Goal: Task Accomplishment & Management: Use online tool/utility

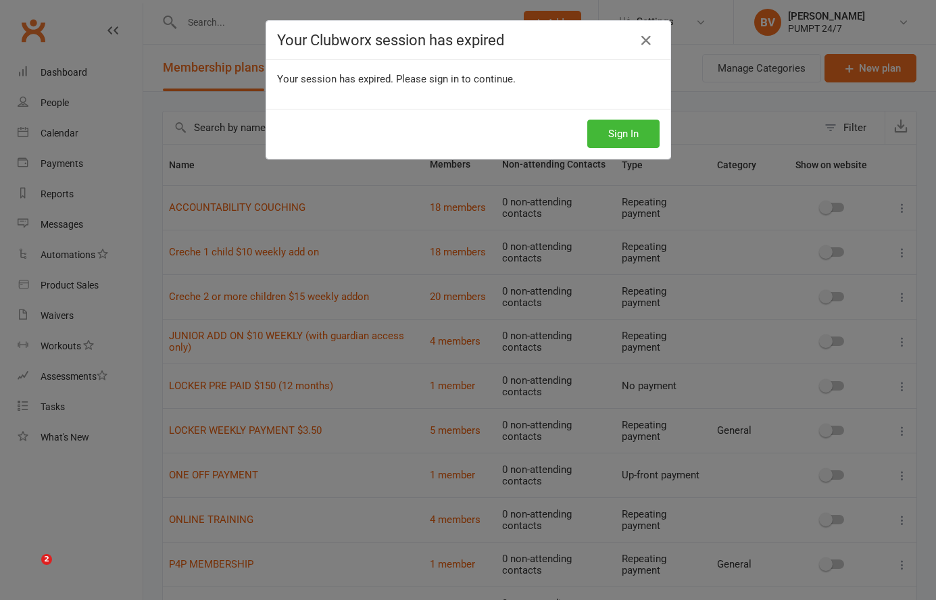
select select "25"
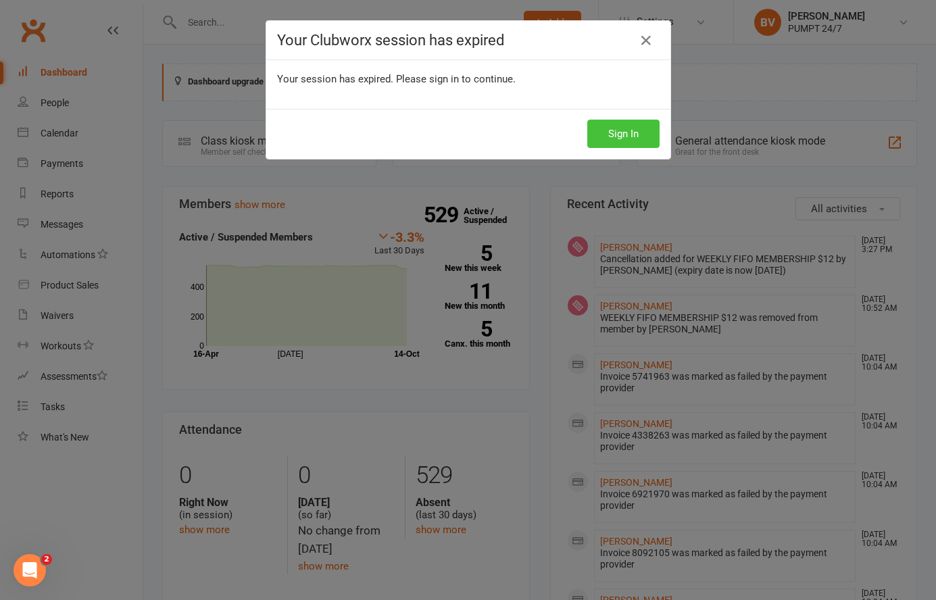
click at [620, 133] on button "Sign In" at bounding box center [623, 134] width 72 height 28
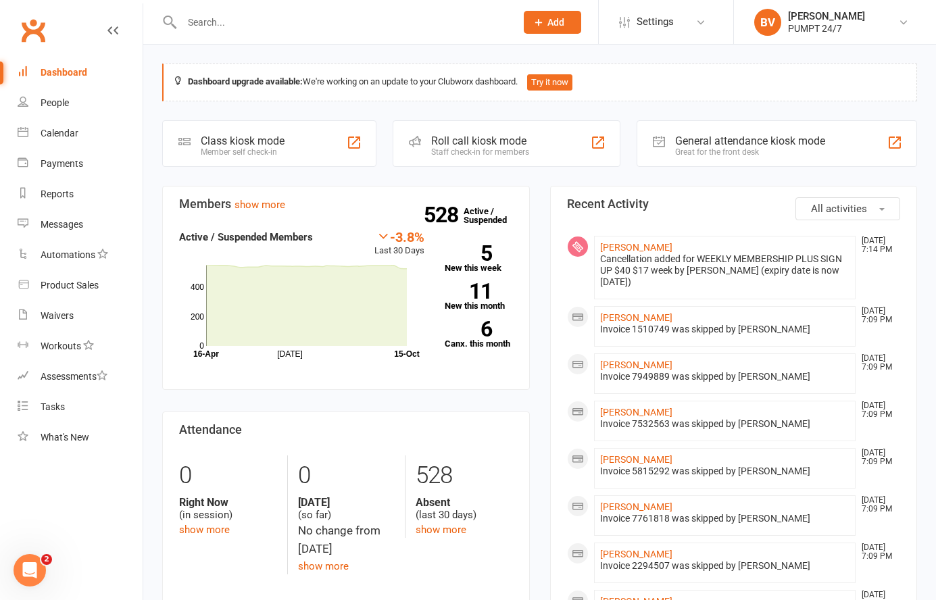
click at [870, 201] on button "All activities" at bounding box center [848, 208] width 105 height 23
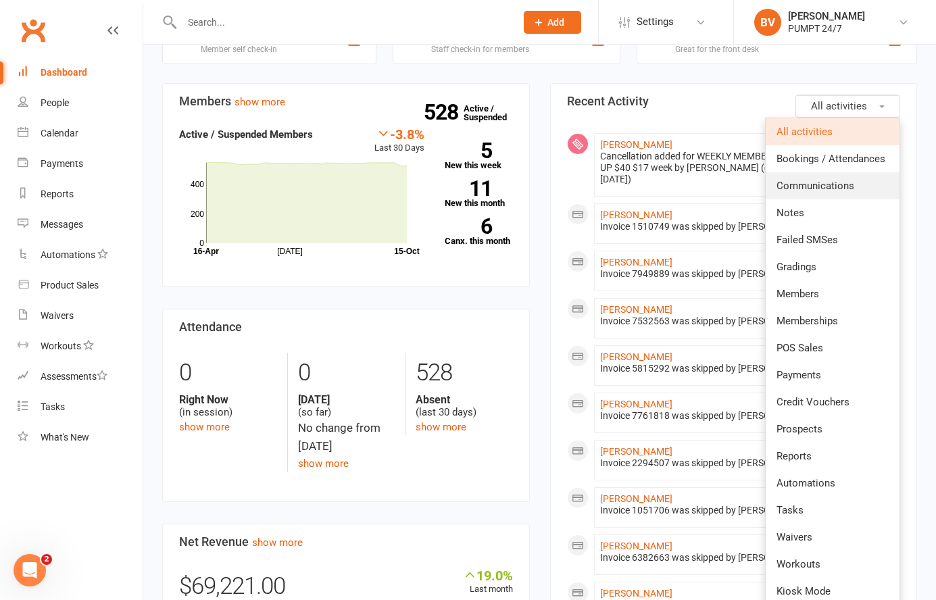
scroll to position [105, 0]
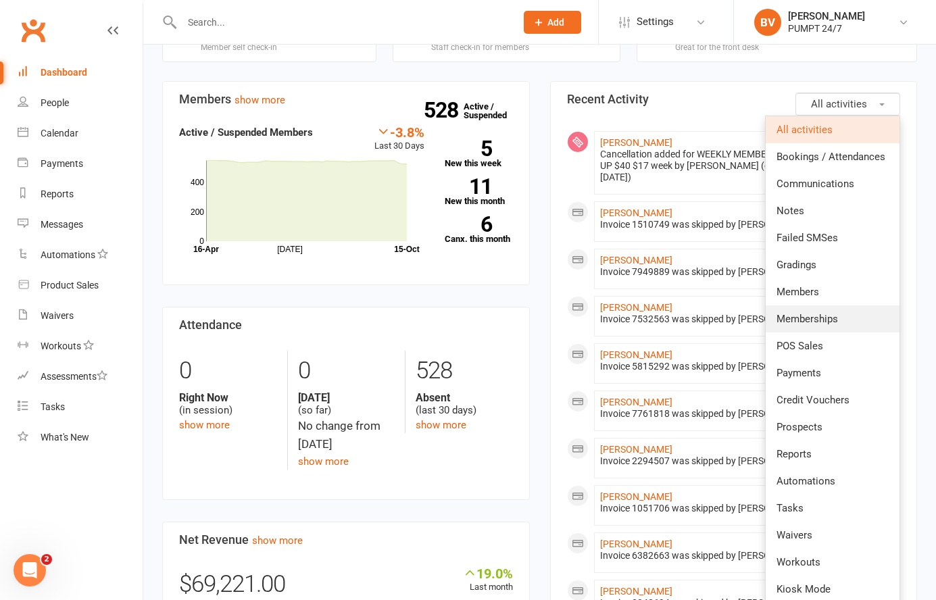
click at [840, 316] on link "Memberships" at bounding box center [833, 319] width 134 height 27
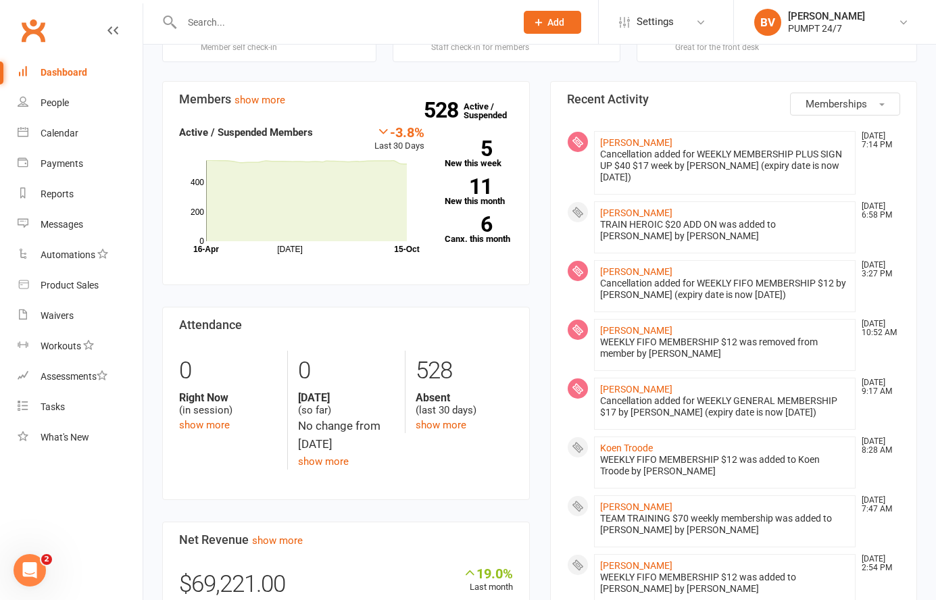
click at [857, 102] on span "Memberships" at bounding box center [837, 104] width 62 height 12
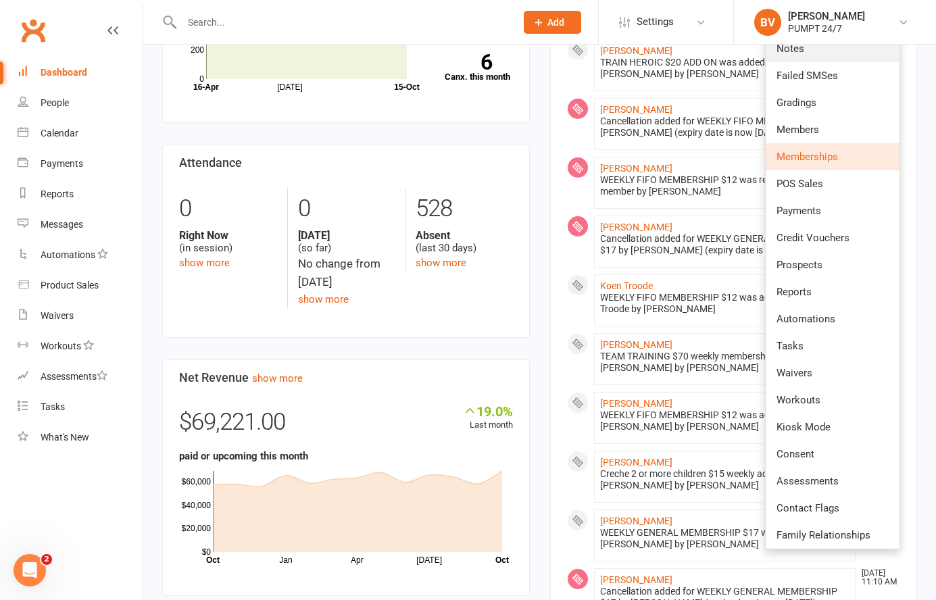
scroll to position [286, 0]
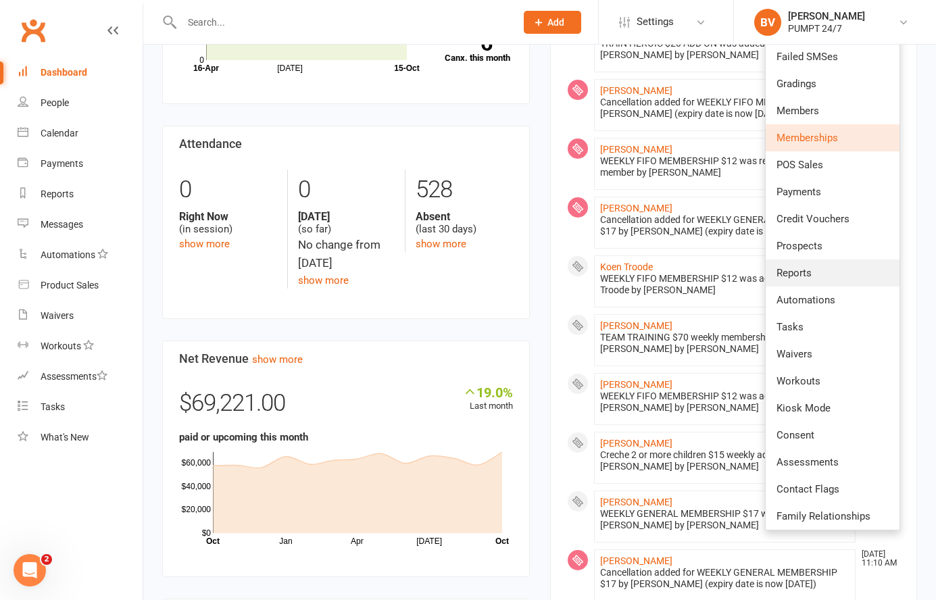
click at [819, 266] on link "Reports" at bounding box center [833, 273] width 134 height 27
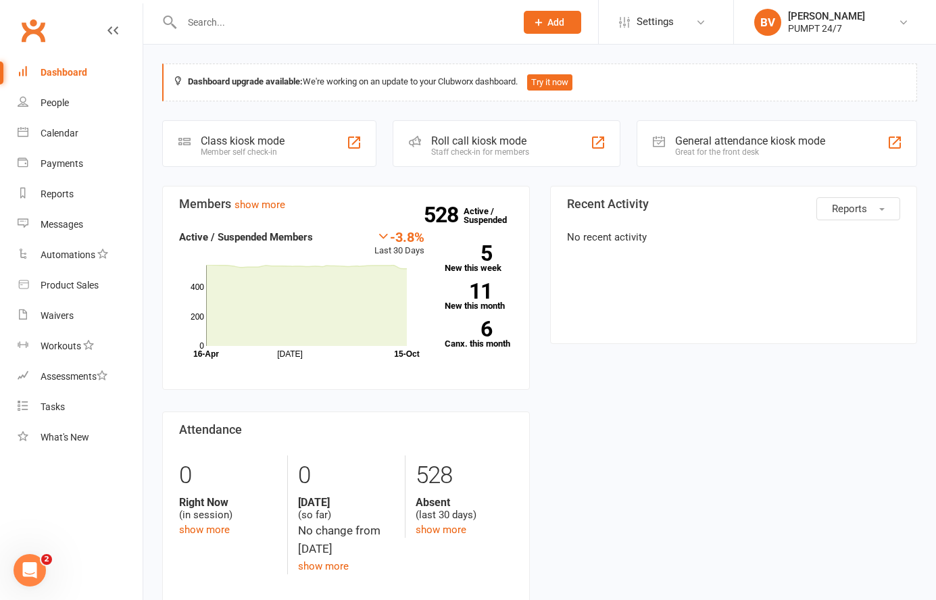
click at [861, 206] on span "Reports" at bounding box center [849, 209] width 35 height 12
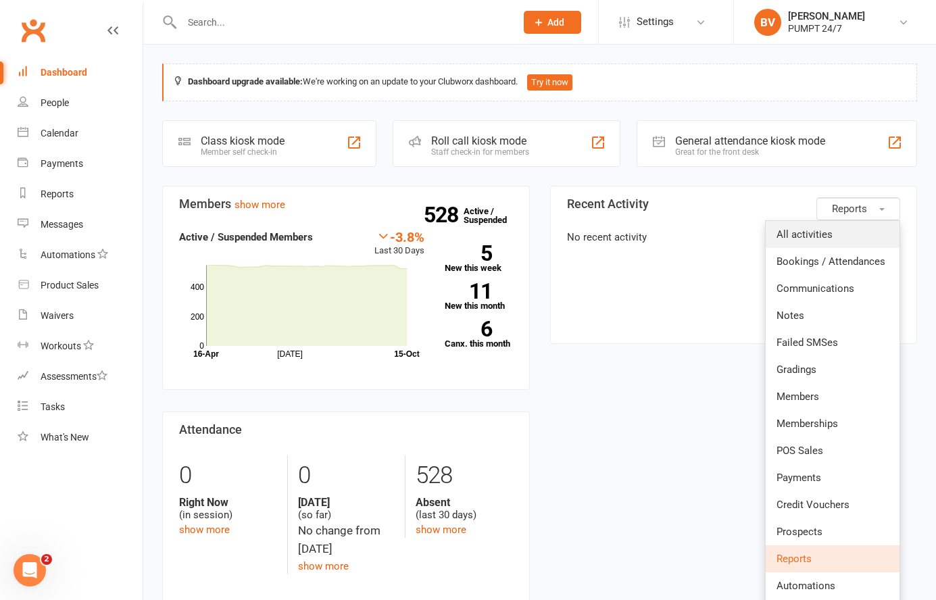
click at [828, 235] on span "All activities" at bounding box center [805, 234] width 56 height 12
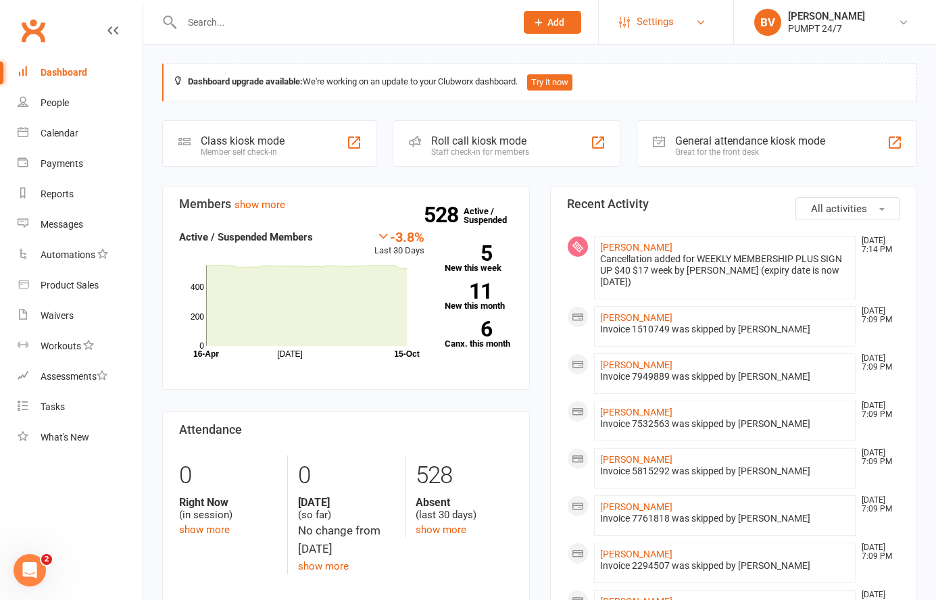
click at [644, 36] on span "Settings" at bounding box center [655, 22] width 37 height 30
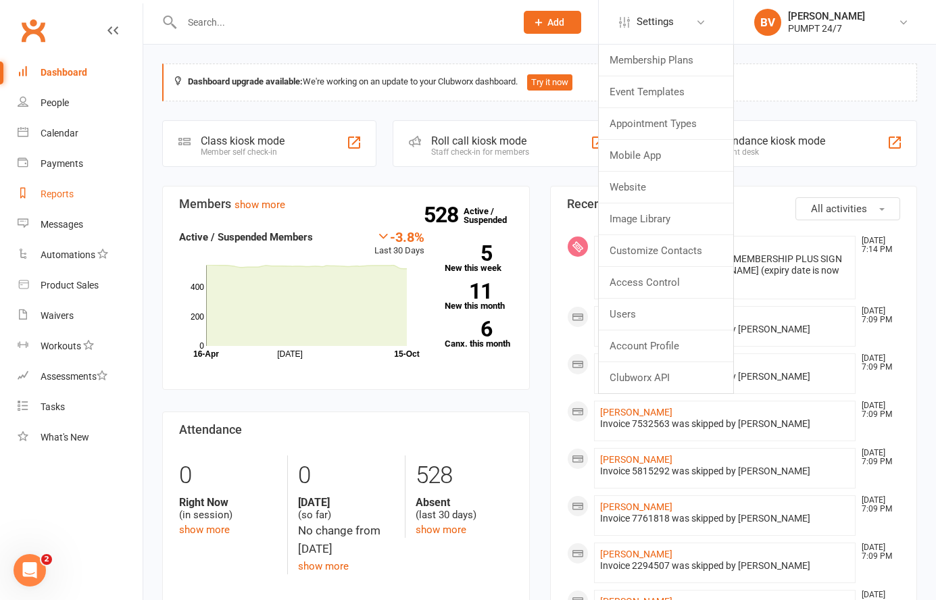
click at [70, 190] on div "Reports" at bounding box center [57, 194] width 33 height 11
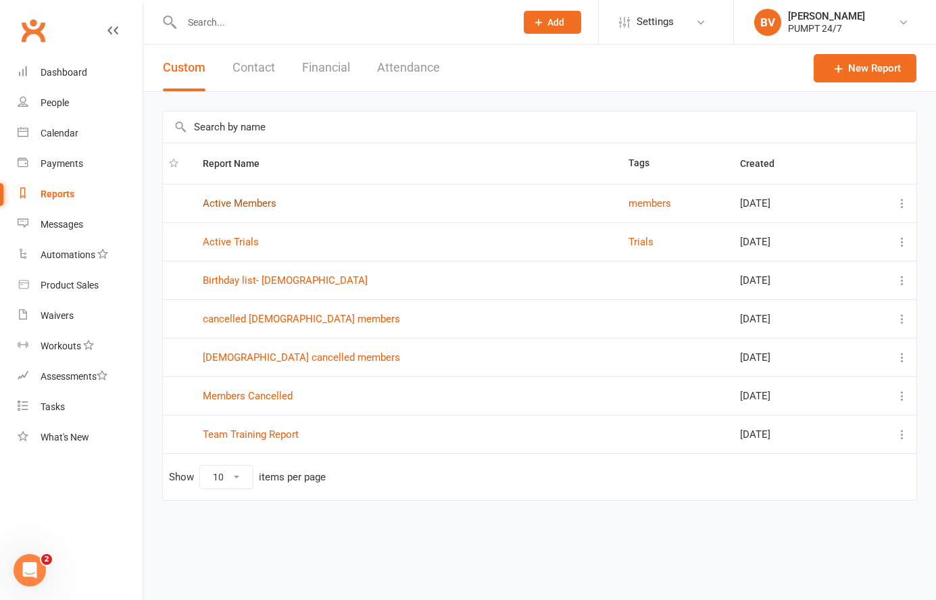
click at [235, 199] on link "Active Members" at bounding box center [240, 203] width 74 height 12
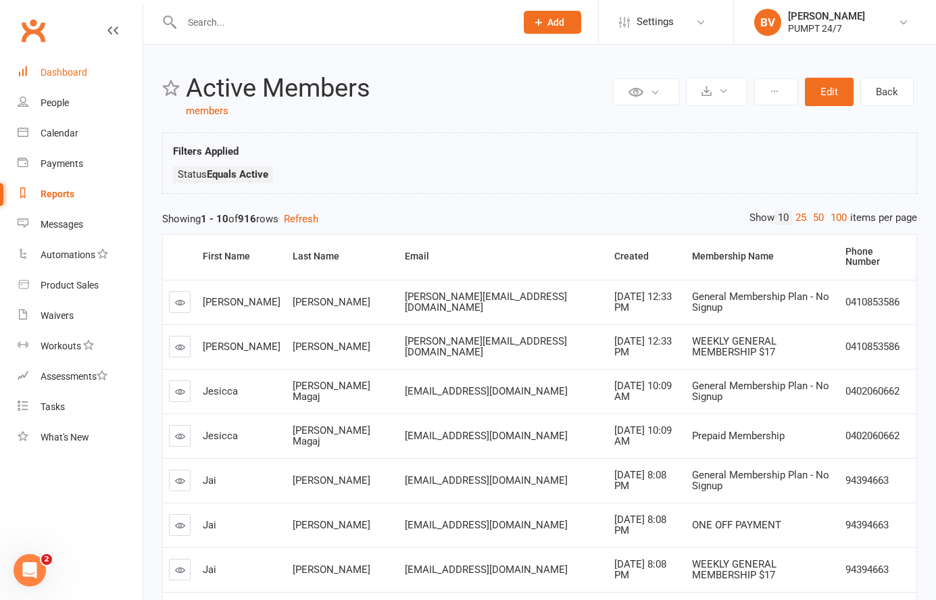
click at [82, 69] on div "Dashboard" at bounding box center [64, 72] width 47 height 11
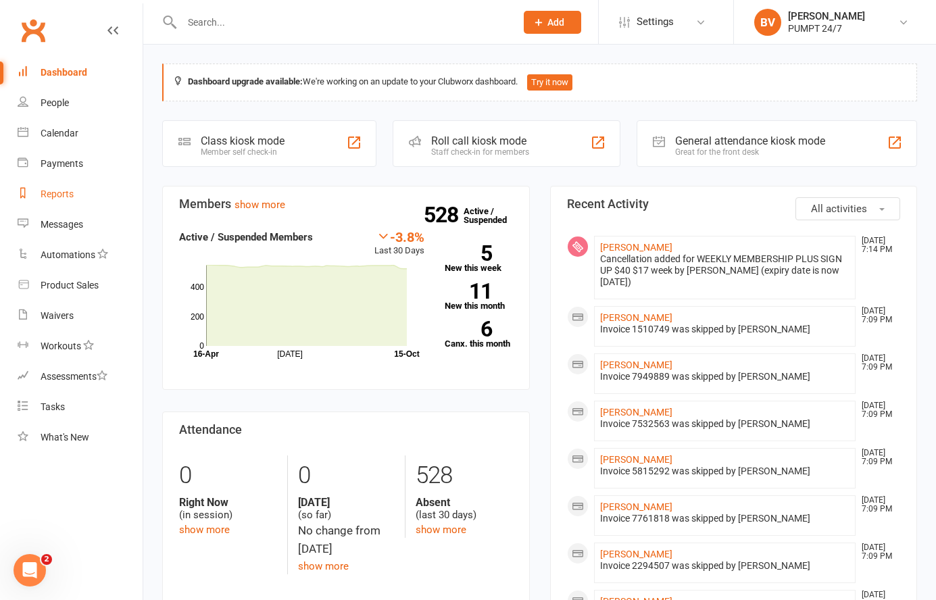
click at [66, 194] on div "Reports" at bounding box center [57, 194] width 33 height 11
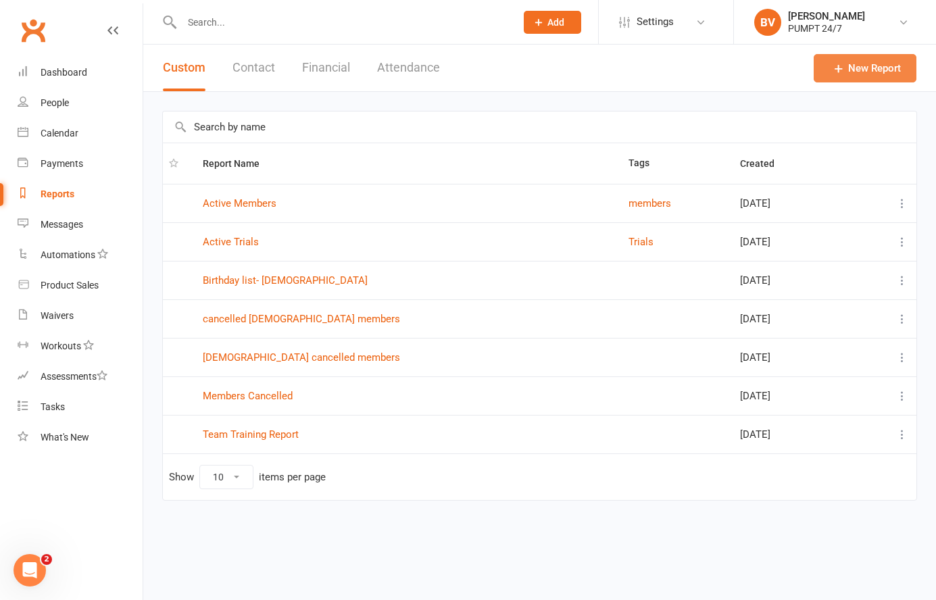
click at [868, 64] on link "New Report" at bounding box center [865, 68] width 103 height 28
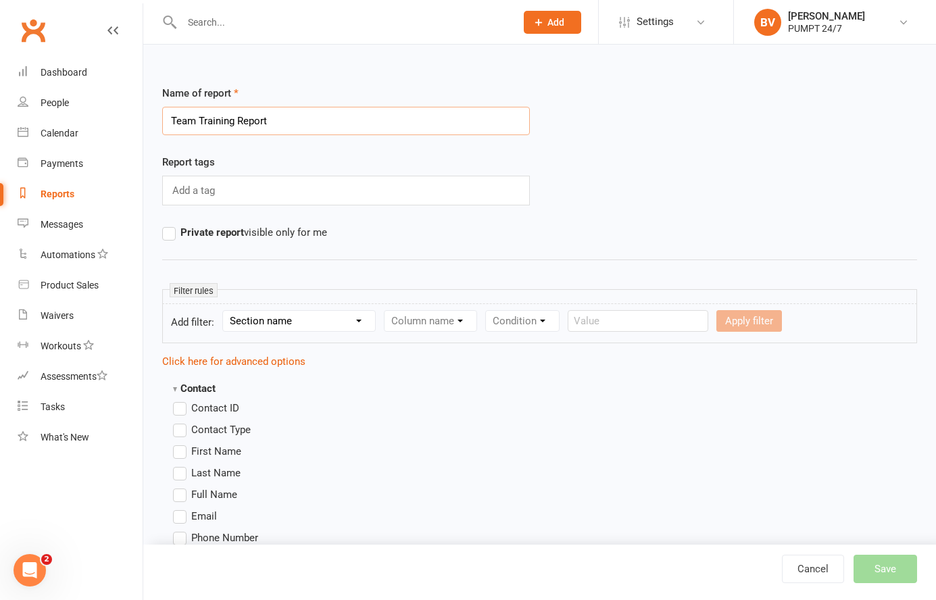
type input "Team Training Report"
click at [215, 196] on input "text" at bounding box center [195, 191] width 48 height 18
type input "Team Training"
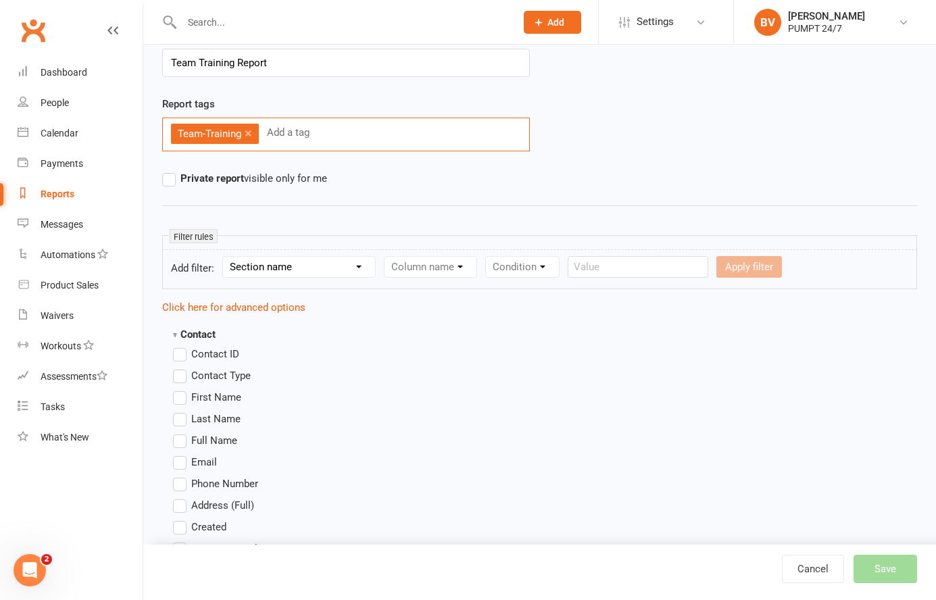
scroll to position [74, 0]
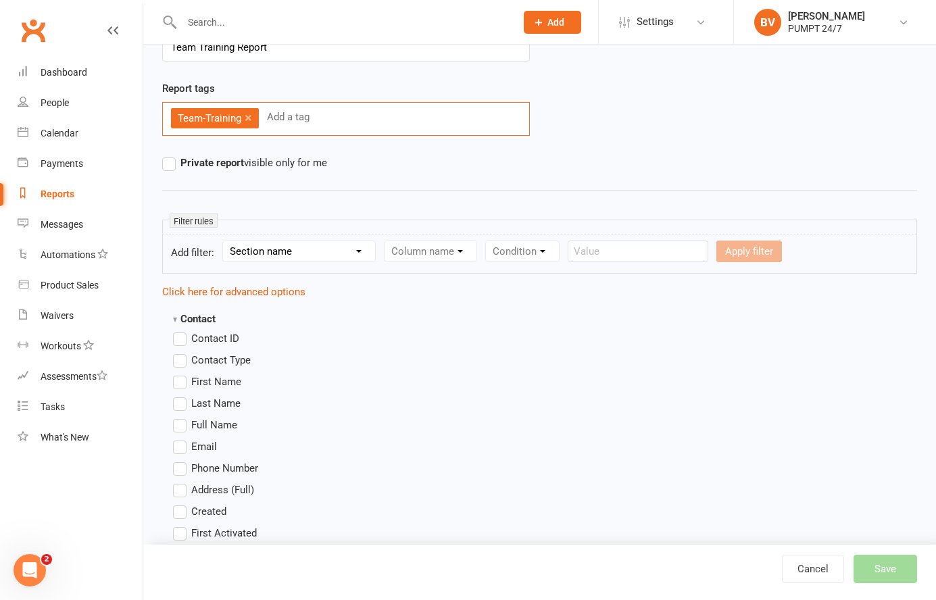
click at [276, 253] on select "Section name Contact Attendance Aggregate Payment Booking Waitlist Attendees Ca…" at bounding box center [299, 251] width 152 height 20
select select "10"
click at [225, 241] on select "Section name Contact Attendance Aggregate Payment Booking Waitlist Attendees Ca…" at bounding box center [299, 251] width 152 height 20
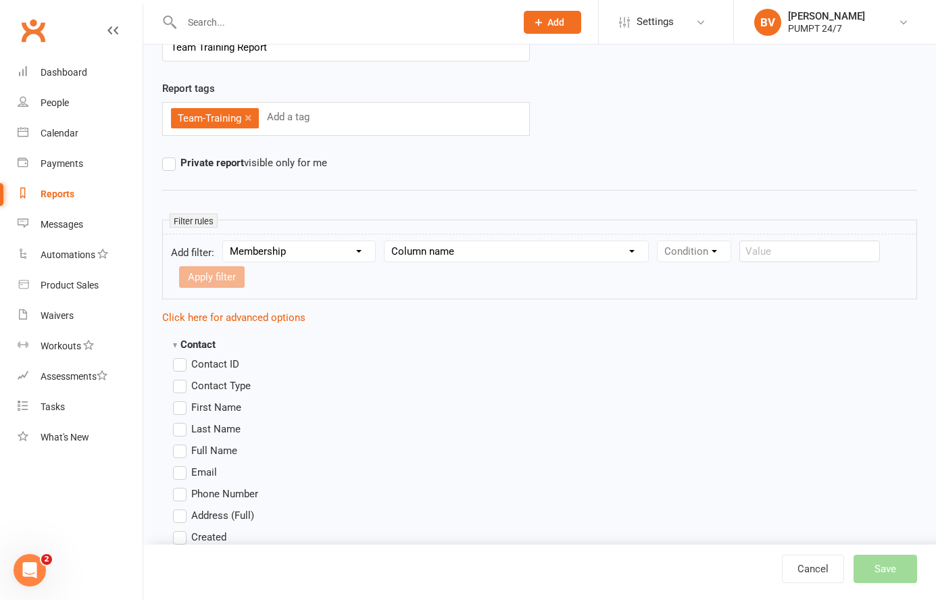
click at [420, 252] on select "Column name Membership ID Membership Name Membership Category Membership Start …" at bounding box center [517, 251] width 264 height 20
select select "1"
click at [385, 241] on select "Column name Membership ID Membership Name Membership Category Membership Start …" at bounding box center [517, 251] width 264 height 20
click at [690, 245] on select "Condition Equals Does not equal Contains Does not contain Is blank or does not …" at bounding box center [735, 251] width 155 height 20
select select "2"
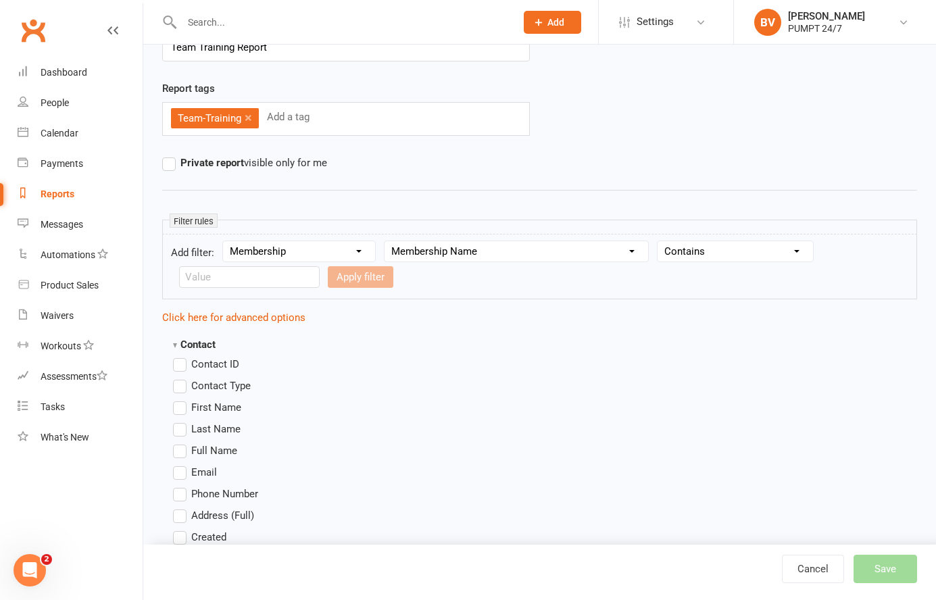
click at [659, 241] on select "Condition Equals Does not equal Contains Does not contain Is blank or does not …" at bounding box center [735, 251] width 155 height 20
drag, startPoint x: 491, startPoint y: 327, endPoint x: 213, endPoint y: 277, distance: 283.0
click at [213, 277] on input "text" at bounding box center [249, 277] width 141 height 22
type input "Team Training"
click at [352, 278] on button "Apply filter" at bounding box center [361, 277] width 66 height 22
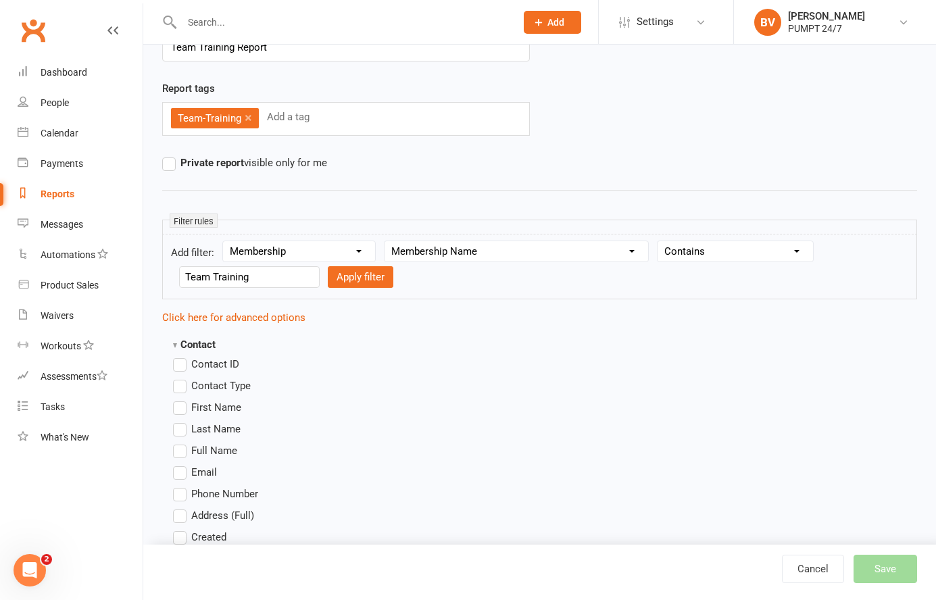
select select
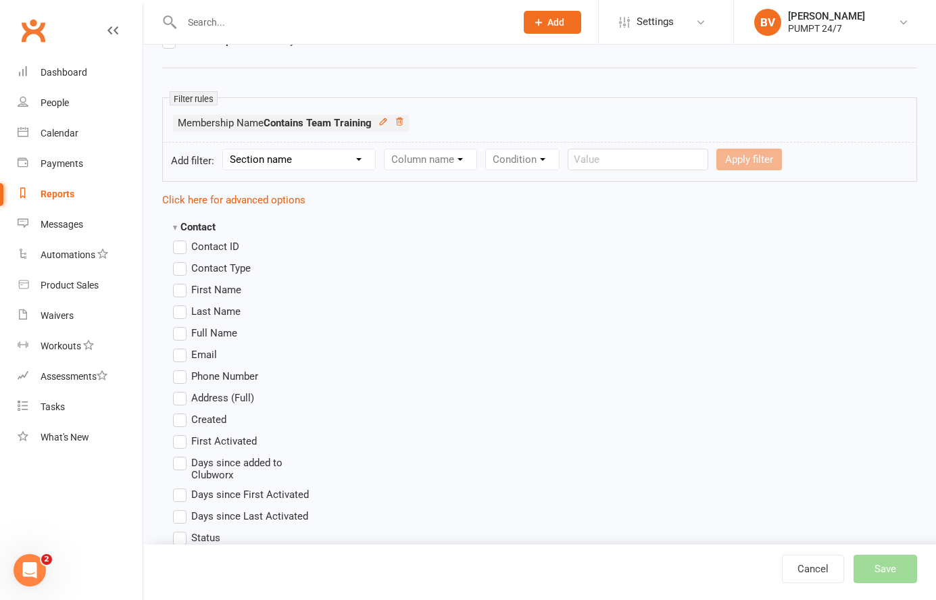
scroll to position [206, 0]
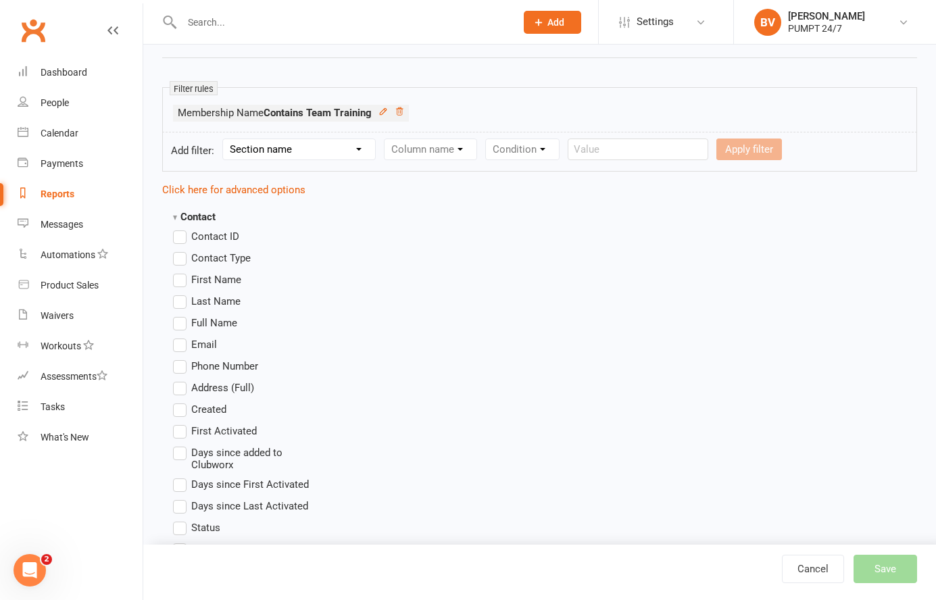
click at [179, 283] on label "First Name" at bounding box center [207, 280] width 68 height 16
click at [179, 272] on input "First Name" at bounding box center [177, 272] width 9 height 0
click at [179, 283] on label "First Name" at bounding box center [207, 280] width 68 height 16
click at [179, 272] on input "First Name" at bounding box center [177, 272] width 9 height 0
click at [179, 321] on label "Full Name" at bounding box center [205, 323] width 64 height 16
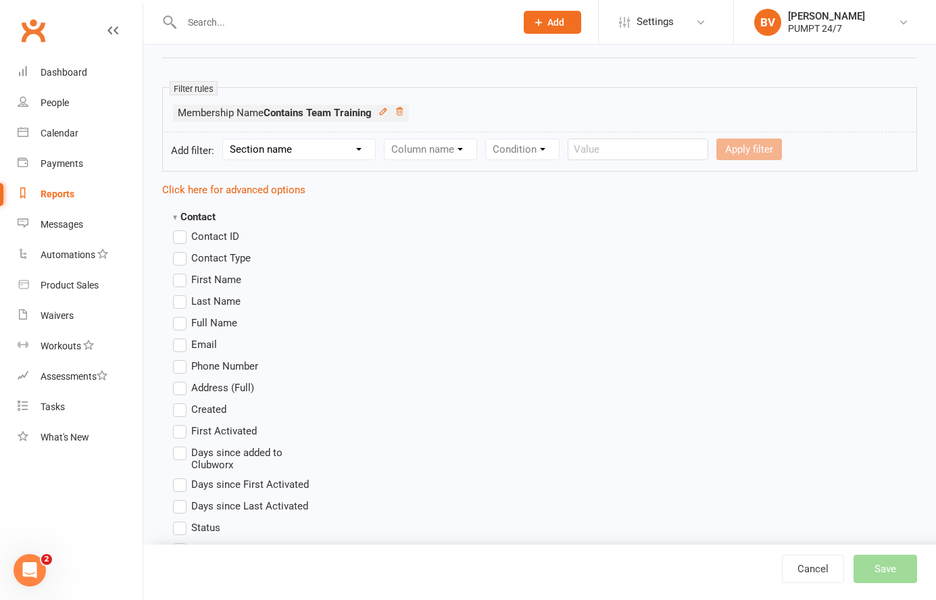
click at [179, 315] on input "Full Name" at bounding box center [177, 315] width 9 height 0
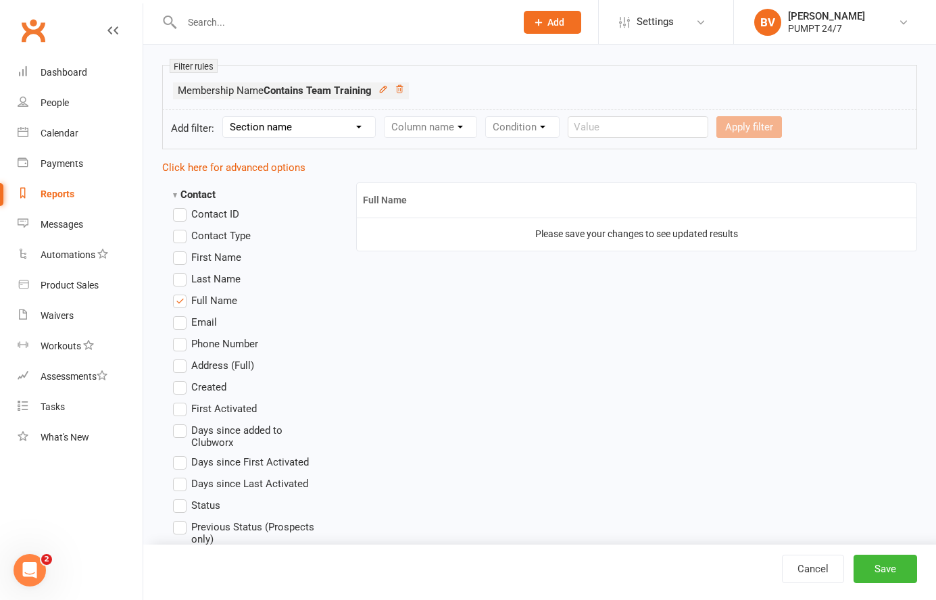
scroll to position [219, 0]
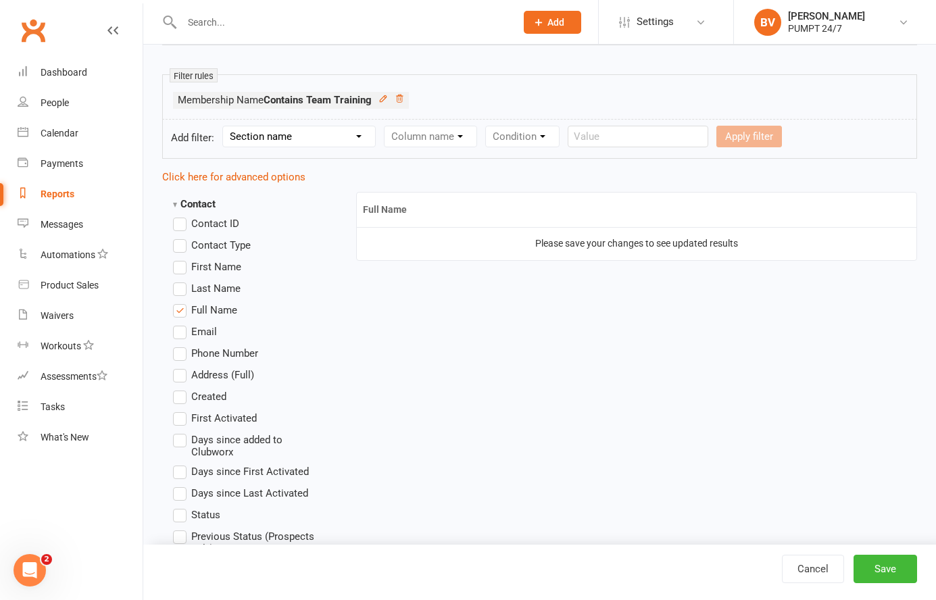
click at [191, 203] on strong "Contact" at bounding box center [194, 204] width 43 height 12
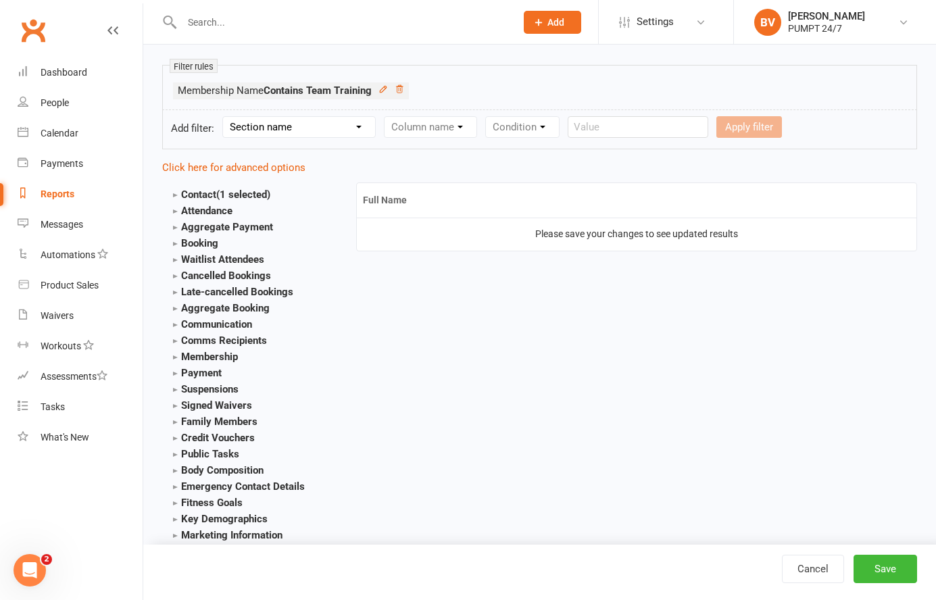
scroll to position [254, 0]
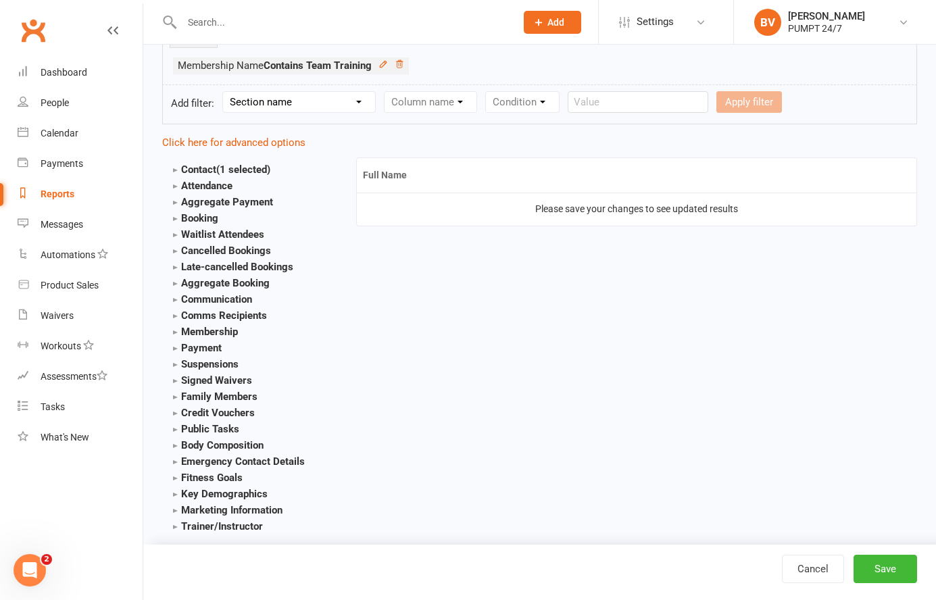
click at [213, 327] on strong "Membership" at bounding box center [205, 332] width 65 height 12
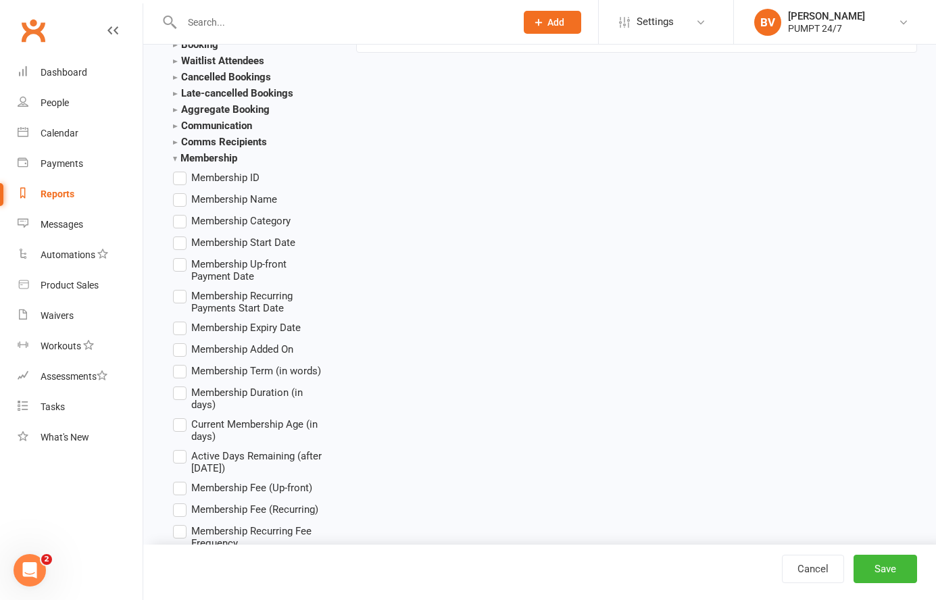
scroll to position [431, 0]
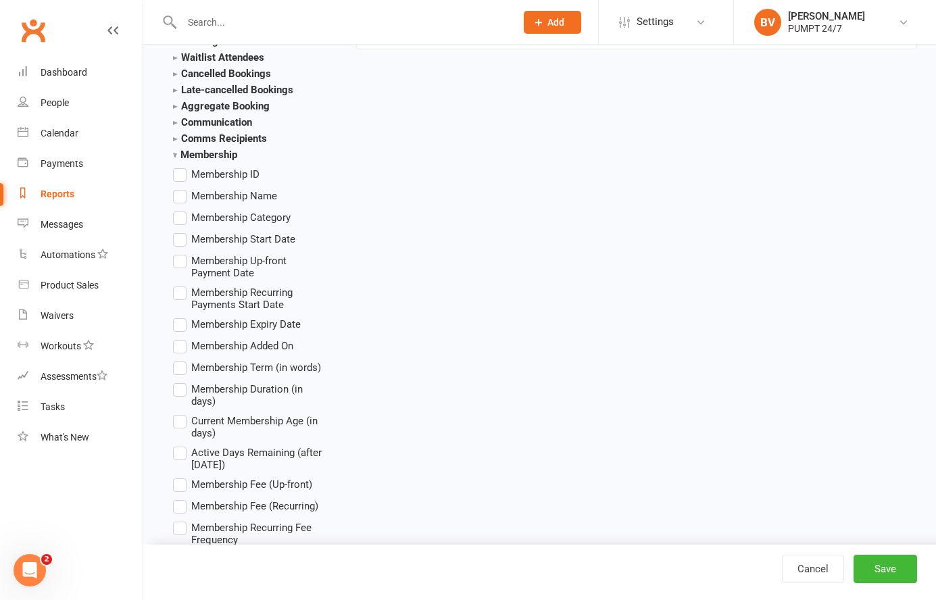
click at [181, 203] on label "Membership Name" at bounding box center [225, 196] width 104 height 16
click at [181, 188] on input "Membership Name" at bounding box center [177, 188] width 9 height 0
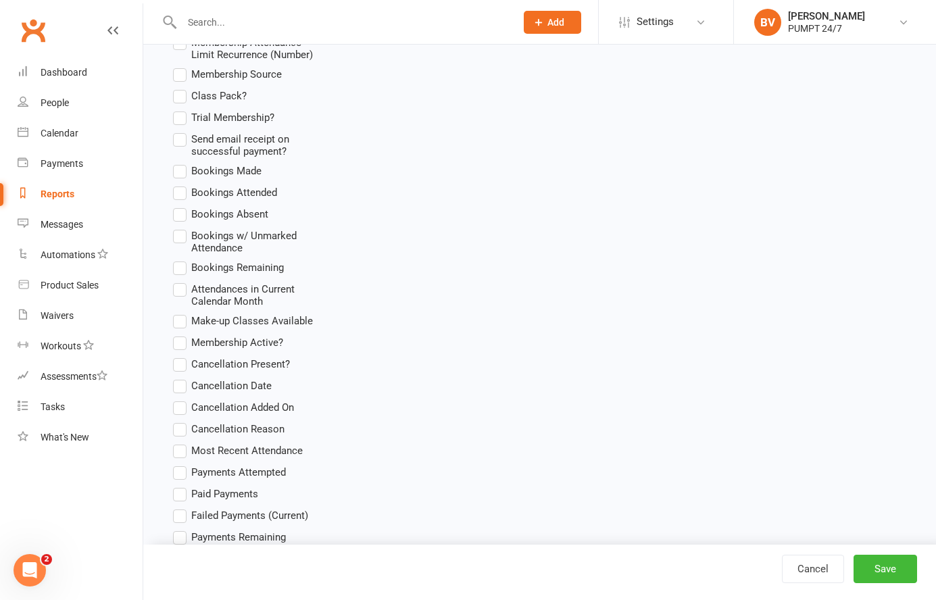
scroll to position [1013, 0]
click at [185, 333] on label "Membership Active?" at bounding box center [228, 341] width 110 height 16
click at [182, 333] on input "Membership Active?" at bounding box center [177, 333] width 9 height 0
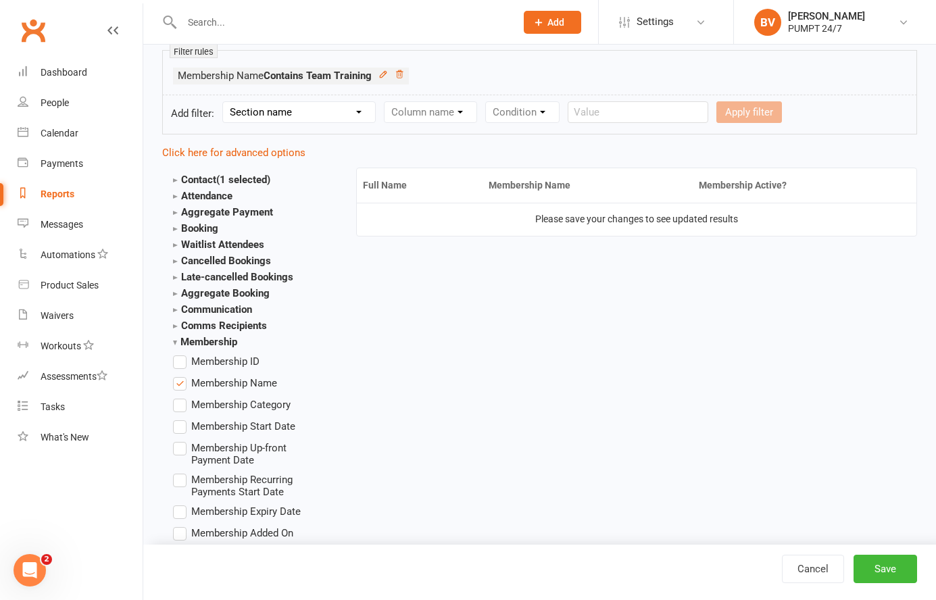
scroll to position [243, 0]
click at [198, 339] on strong "Membership" at bounding box center [205, 343] width 64 height 12
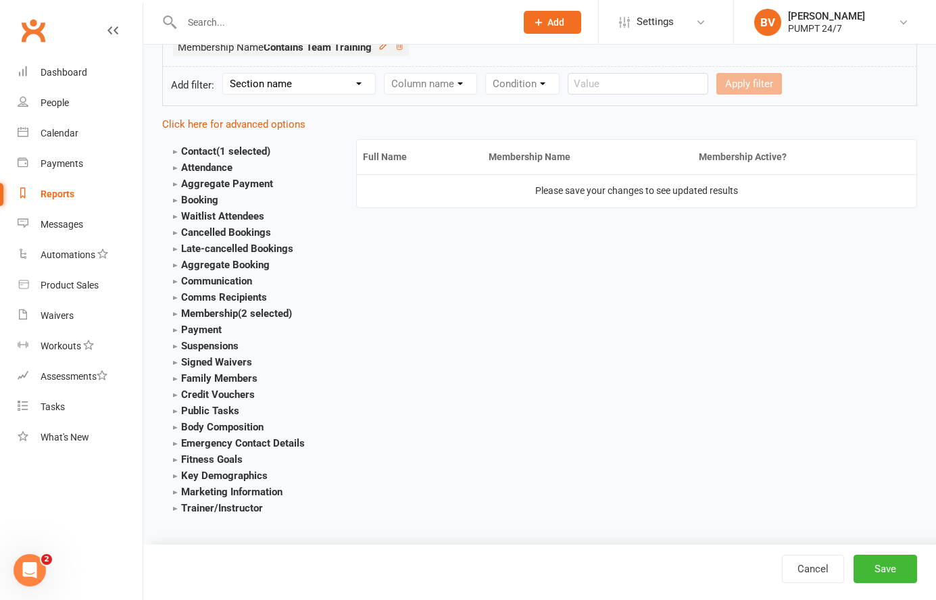
scroll to position [272, 0]
click at [211, 329] on strong "Payment" at bounding box center [197, 329] width 49 height 12
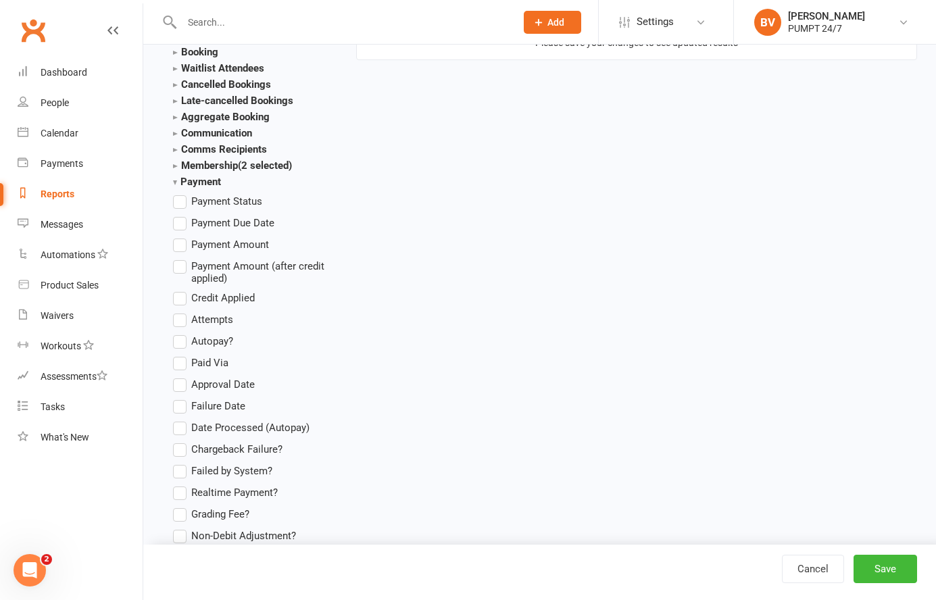
scroll to position [431, 0]
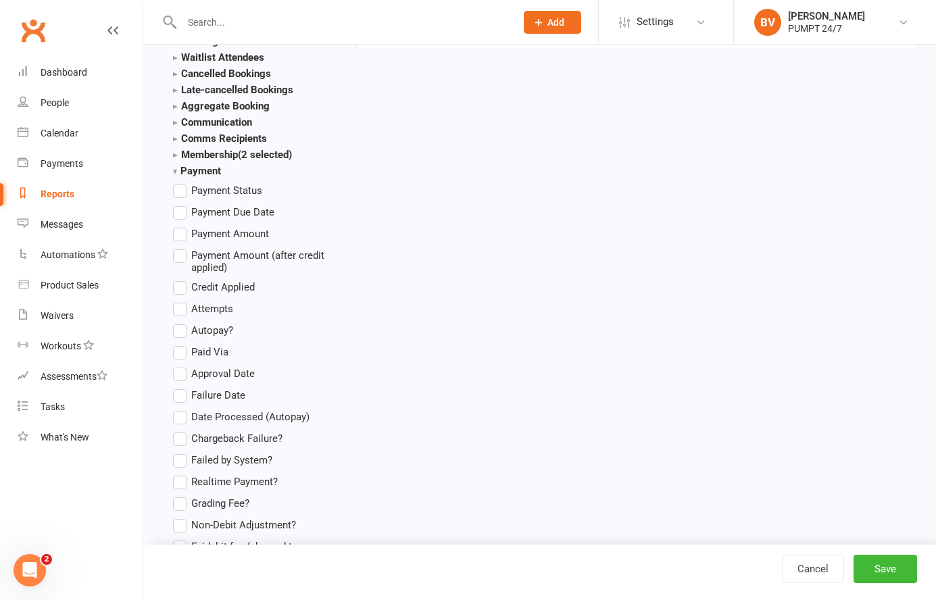
click at [180, 237] on label "Payment Amount" at bounding box center [221, 234] width 96 height 16
click at [180, 226] on input "Payment Amount" at bounding box center [177, 226] width 9 height 0
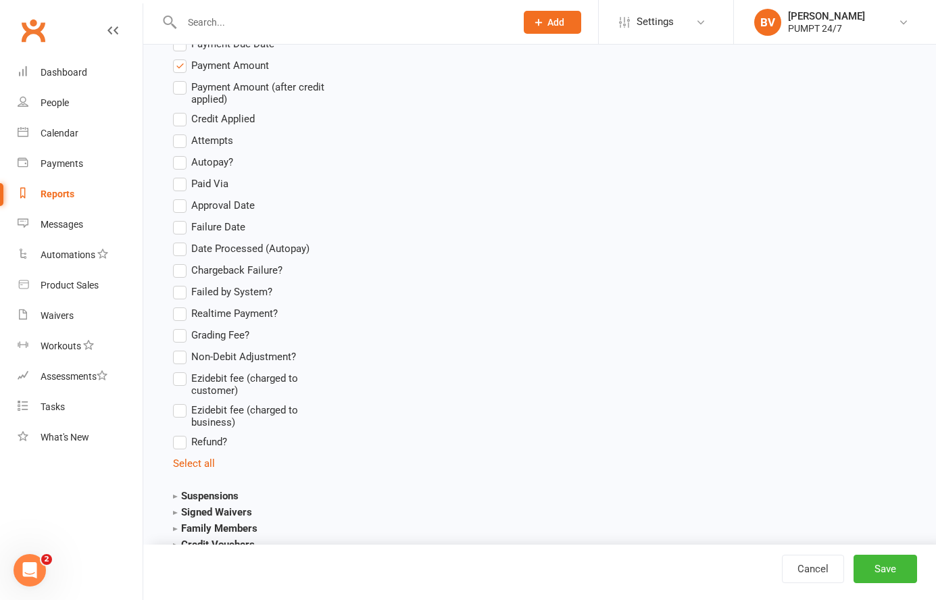
scroll to position [601, 0]
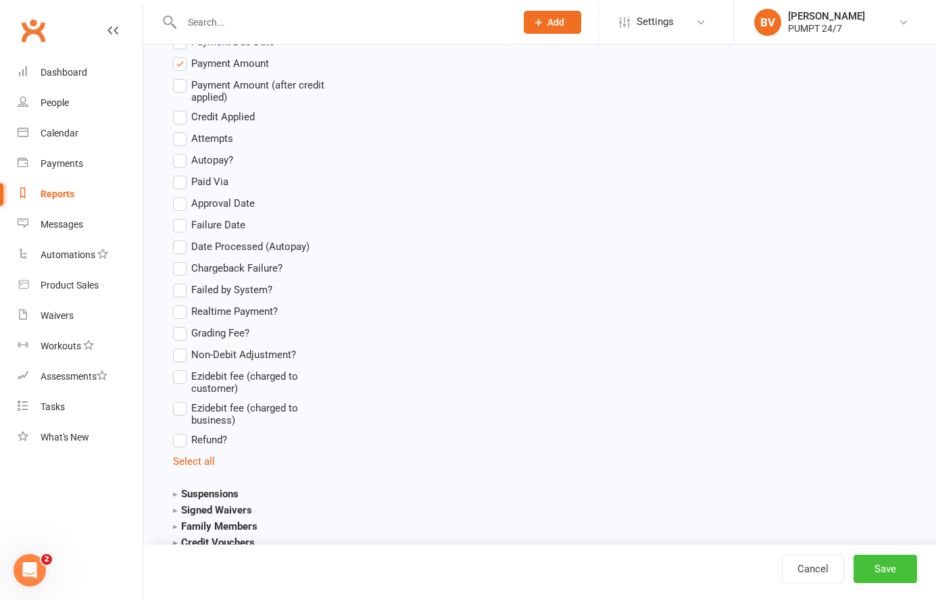
click at [881, 571] on button "Save" at bounding box center [886, 569] width 64 height 28
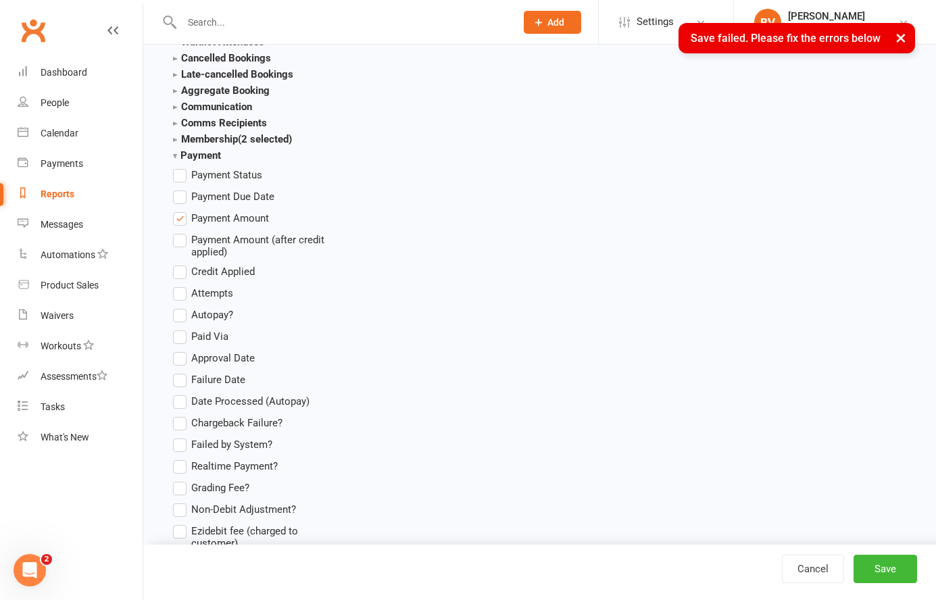
scroll to position [773, 0]
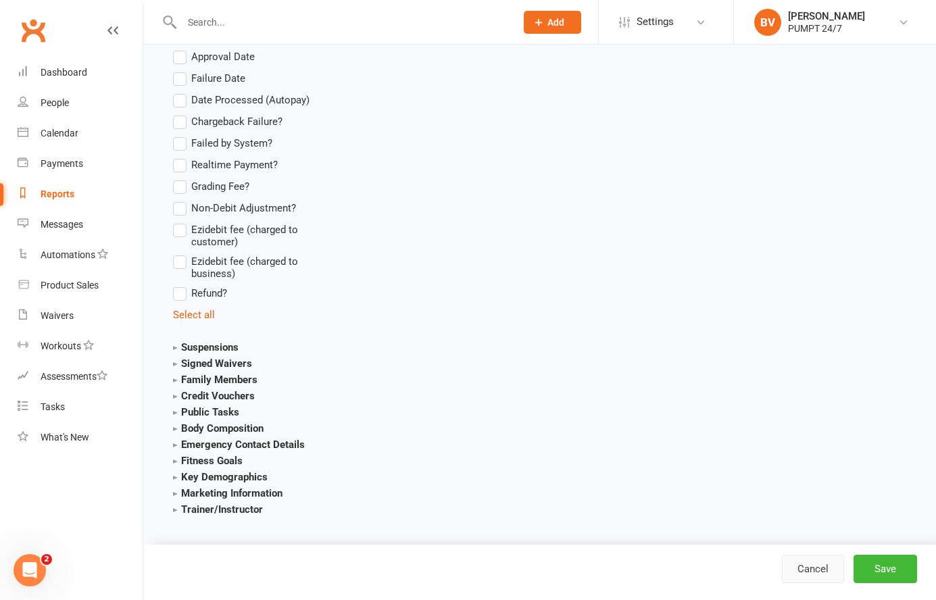
click at [802, 560] on link "Cancel" at bounding box center [813, 569] width 62 height 28
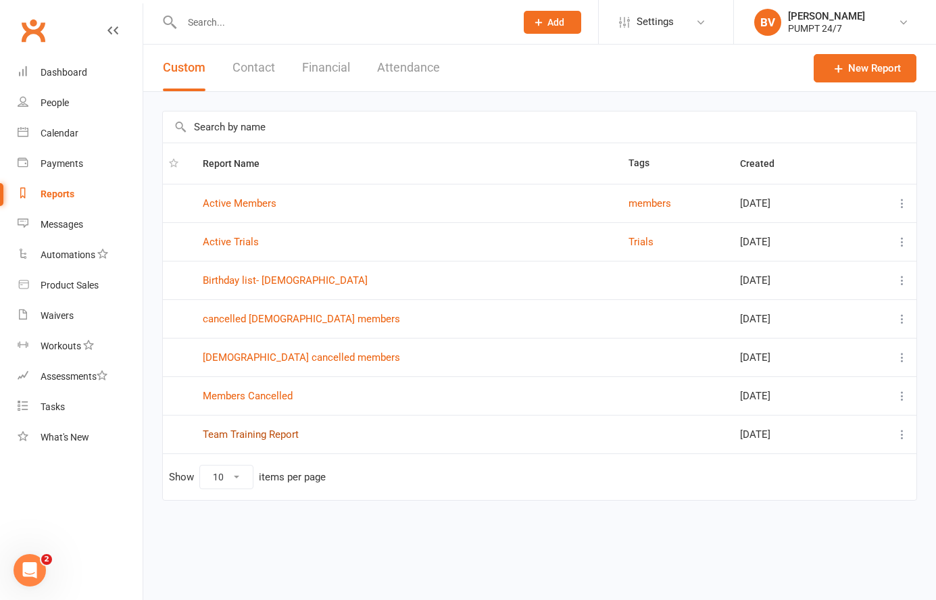
click at [255, 433] on link "Team Training Report" at bounding box center [251, 435] width 96 height 12
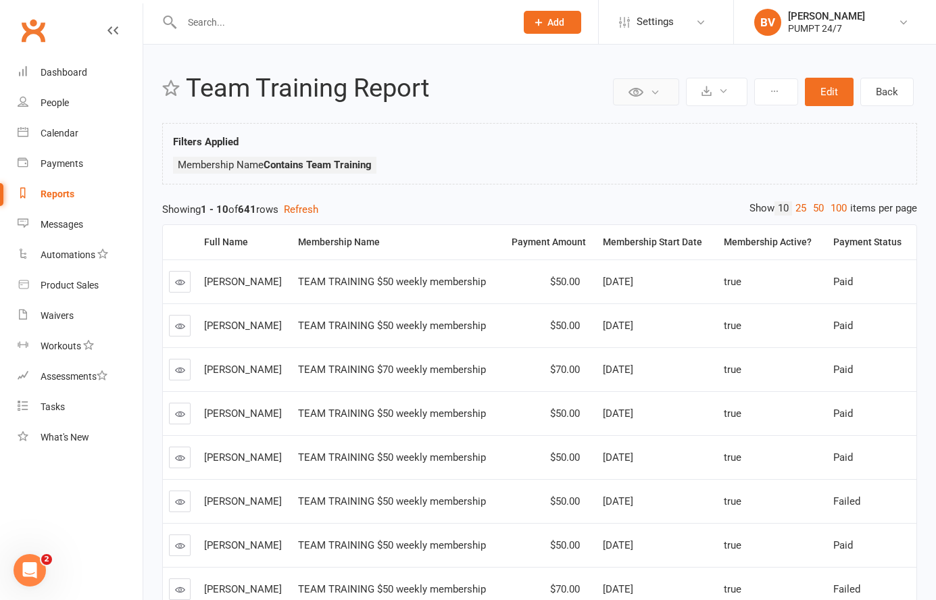
click at [643, 94] on icon at bounding box center [636, 92] width 15 height 15
click at [650, 95] on button at bounding box center [646, 91] width 66 height 27
click at [714, 97] on button at bounding box center [717, 92] width 62 height 28
click at [765, 93] on button at bounding box center [776, 91] width 44 height 27
click at [629, 134] on div "Filters Applied Membership Name Contains Team Training" at bounding box center [539, 157] width 733 height 47
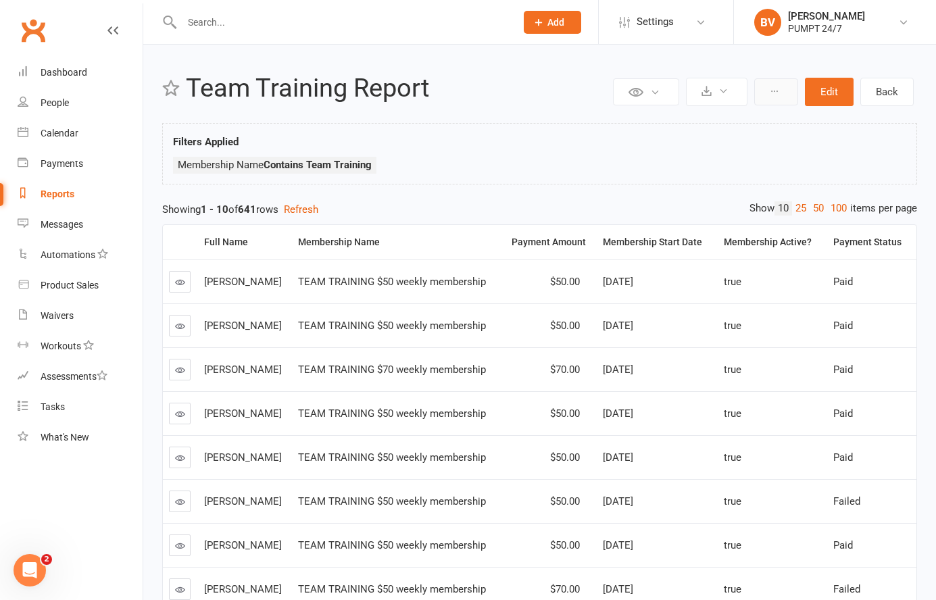
click at [782, 87] on button at bounding box center [776, 91] width 44 height 27
click at [777, 87] on icon at bounding box center [774, 91] width 9 height 9
click at [712, 93] on icon at bounding box center [707, 91] width 10 height 10
click at [706, 157] on link "Schedule recurring exports" at bounding box center [676, 151] width 142 height 27
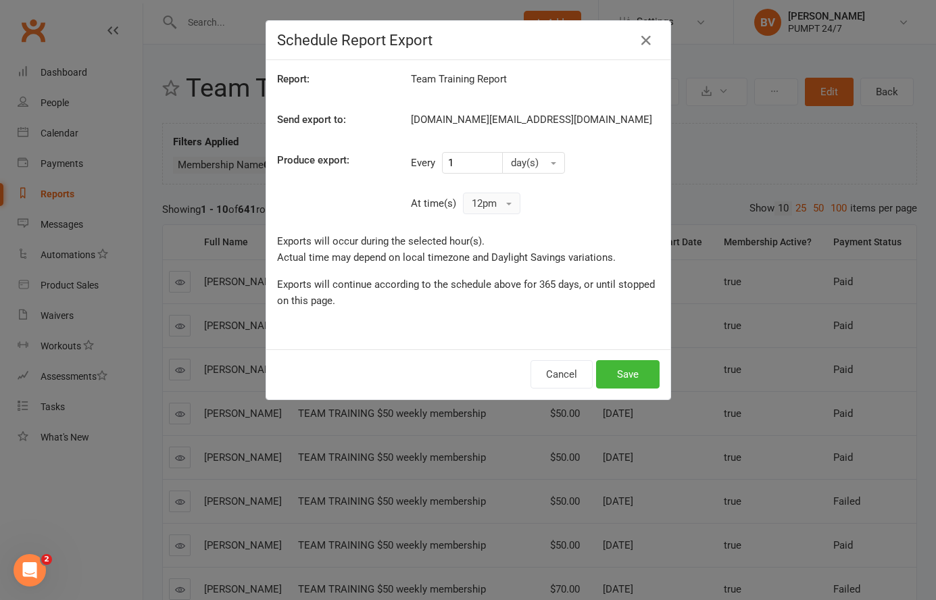
click at [496, 208] on button "12pm" at bounding box center [491, 204] width 57 height 22
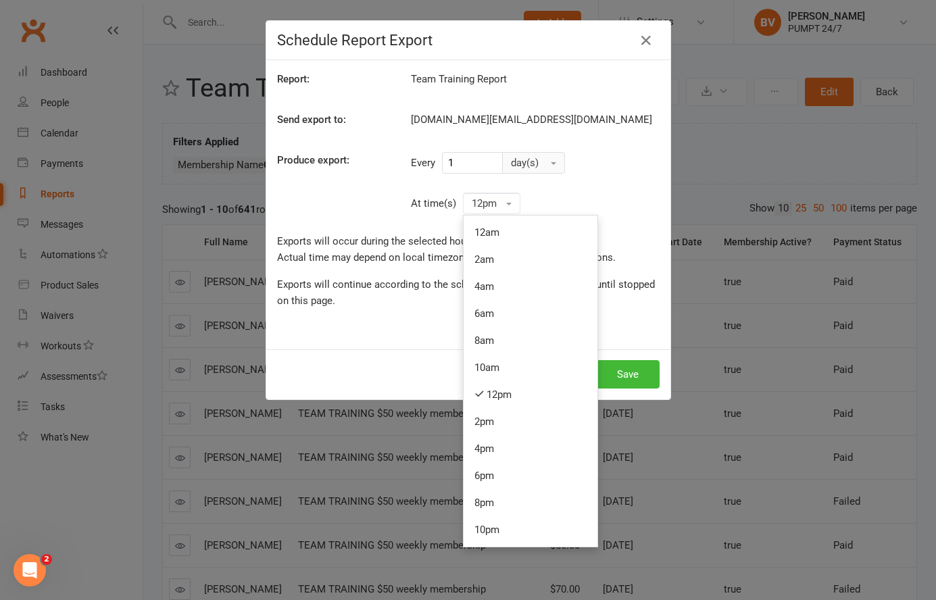
click at [525, 169] on button "day(s)" at bounding box center [533, 163] width 63 height 22
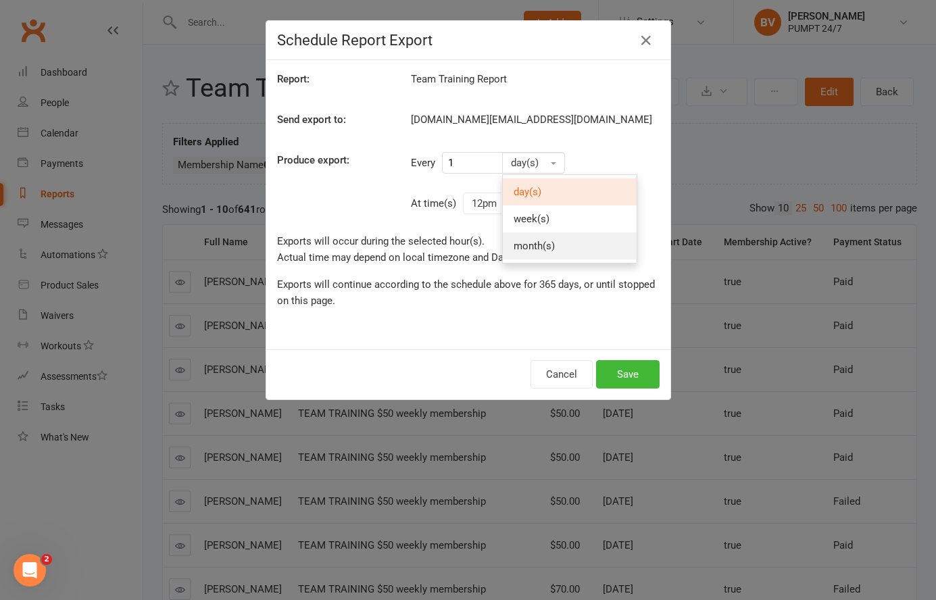
click at [556, 245] on link "month(s)" at bounding box center [570, 246] width 134 height 27
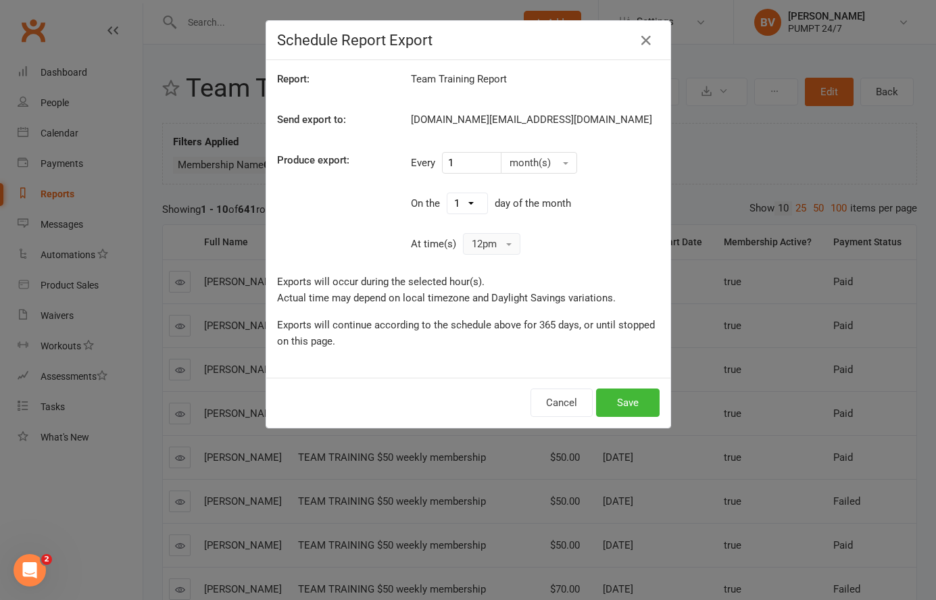
click at [496, 249] on button "12pm" at bounding box center [491, 244] width 57 height 22
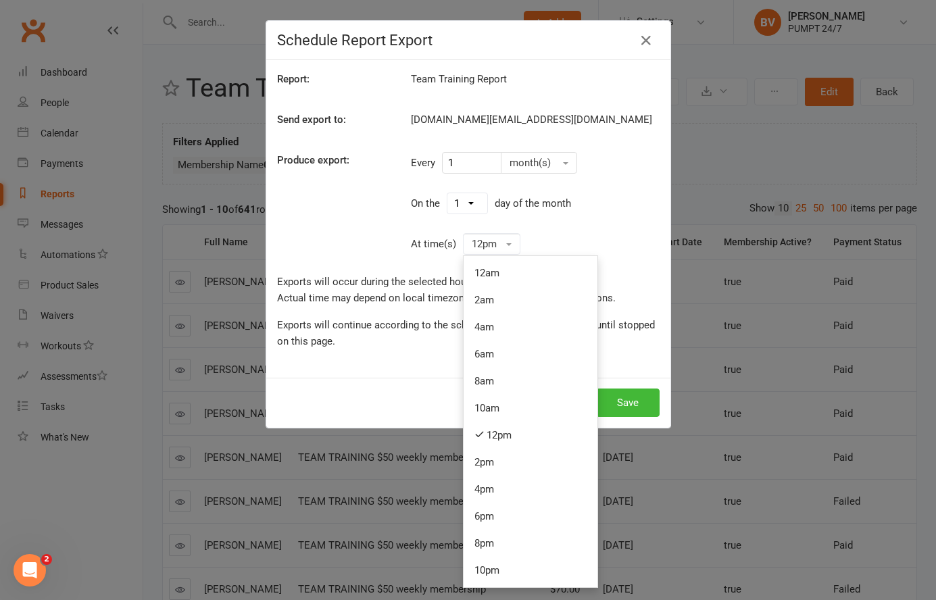
click at [570, 225] on div "Report: Team Training Report Send export to: pb.pt@outlook.com Produce export: …" at bounding box center [468, 219] width 404 height 318
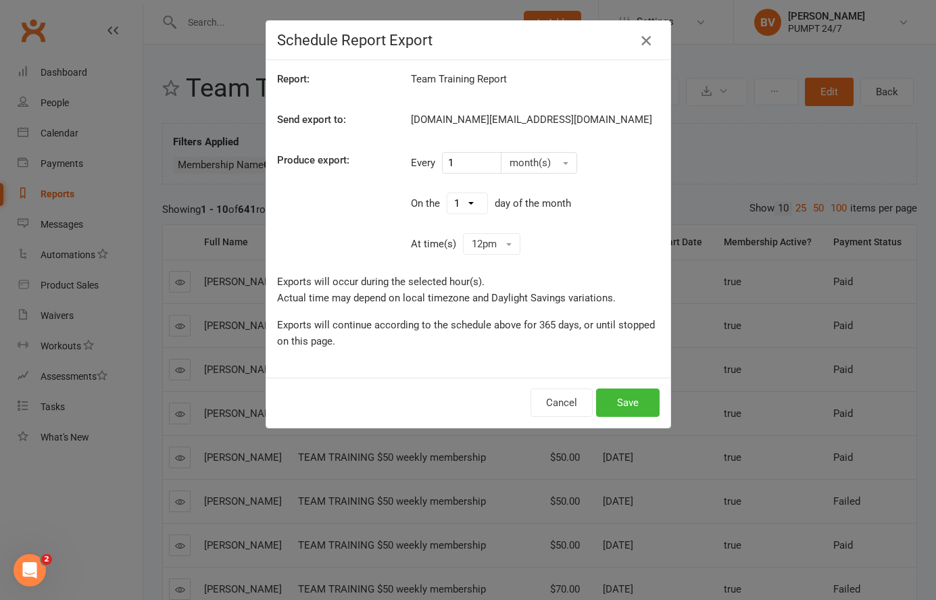
click at [646, 43] on icon "button" at bounding box center [646, 40] width 16 height 16
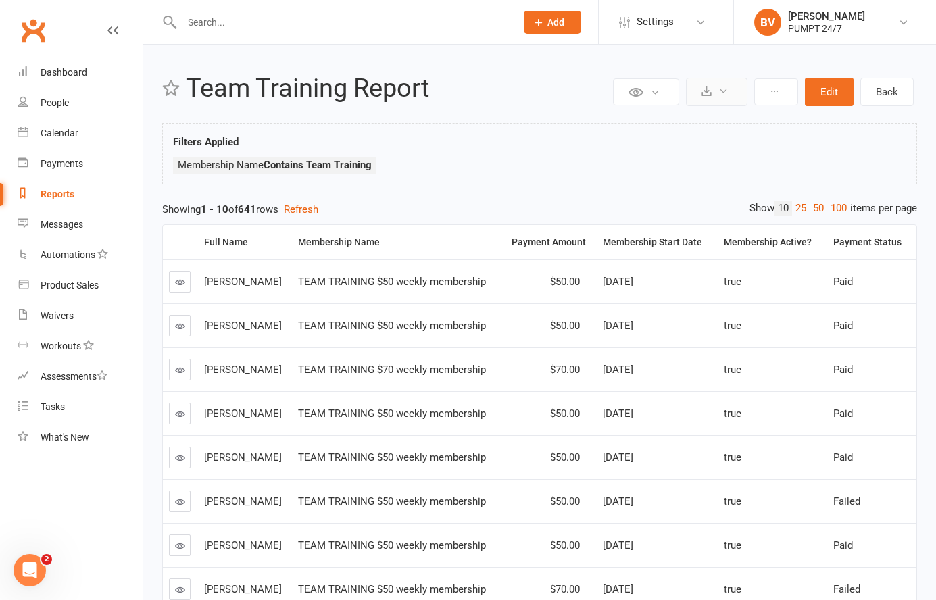
click at [708, 88] on icon at bounding box center [707, 91] width 10 height 10
click at [698, 128] on link "Export to CSV" at bounding box center [676, 124] width 142 height 27
click at [698, 128] on div "Filters Applied Membership Name Contains Team Training" at bounding box center [539, 154] width 755 height 62
click at [698, 219] on div "Full Name Membership Name Payment Amount Membership Start Date Membership Activ…" at bounding box center [539, 493] width 755 height 550
click at [842, 202] on link "100" at bounding box center [838, 208] width 23 height 14
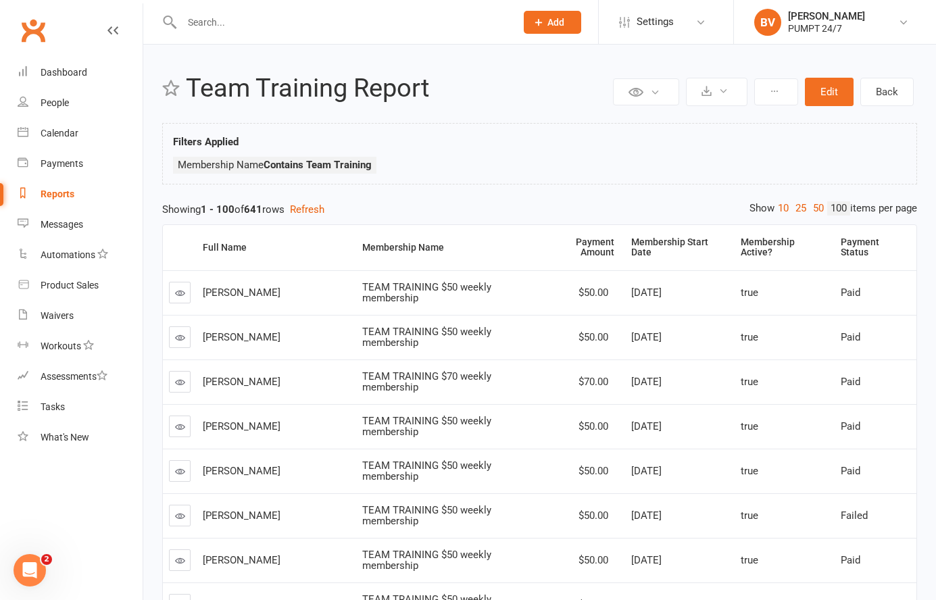
click at [168, 330] on td at bounding box center [180, 337] width 34 height 45
click at [183, 333] on icon at bounding box center [180, 338] width 10 height 10
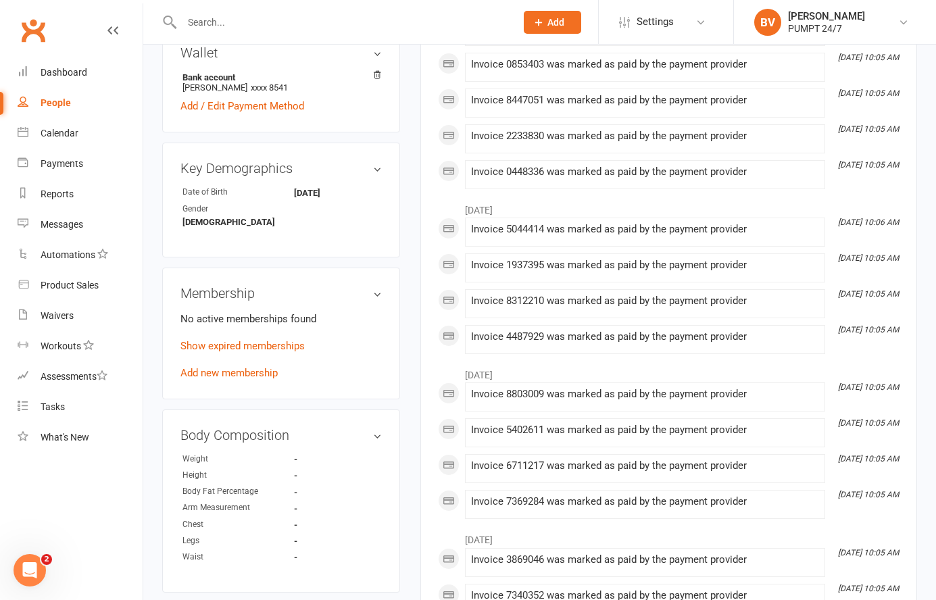
scroll to position [474, 0]
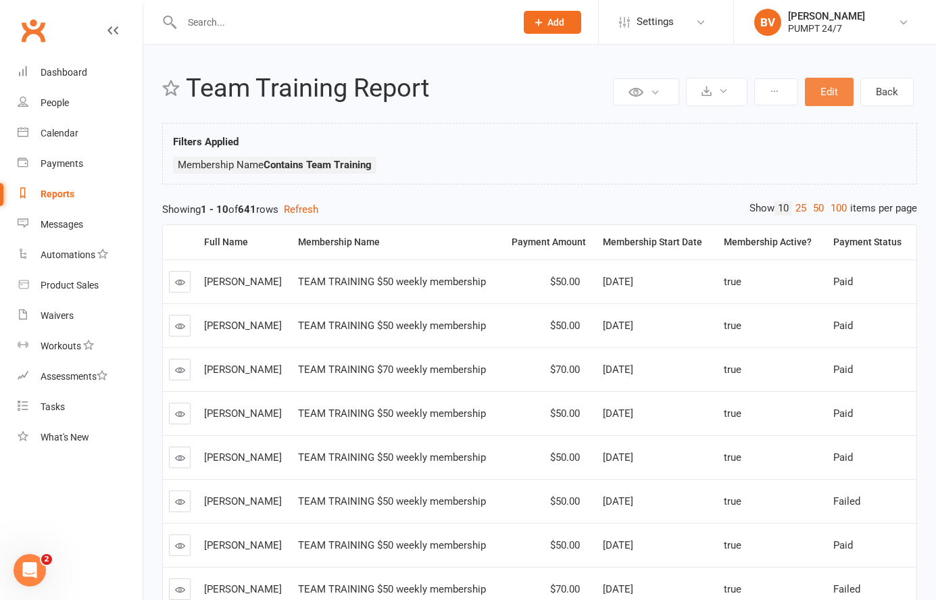
click at [822, 91] on button "Edit" at bounding box center [829, 92] width 49 height 28
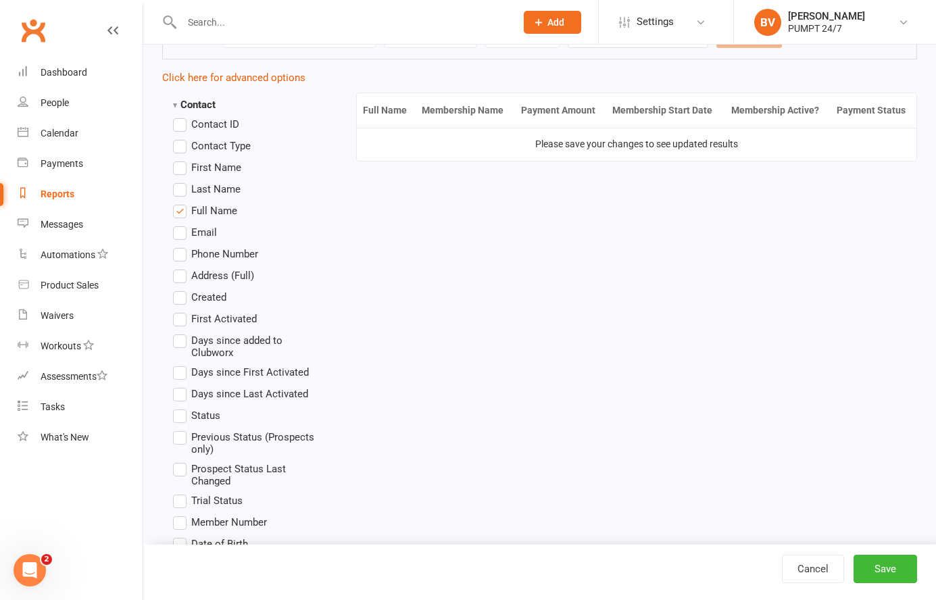
scroll to position [318, 0]
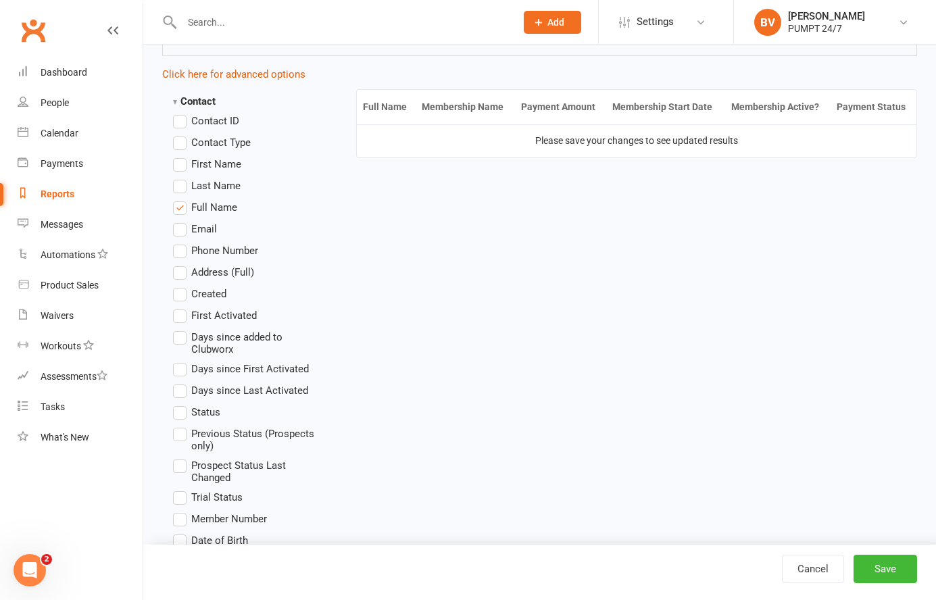
click at [201, 99] on strong "Contact" at bounding box center [194, 101] width 43 height 12
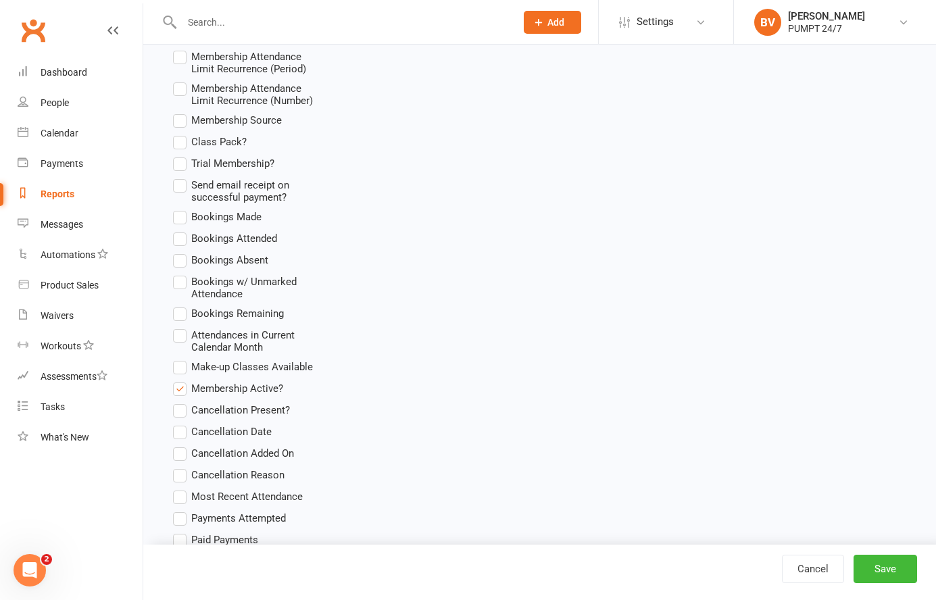
scroll to position [993, 0]
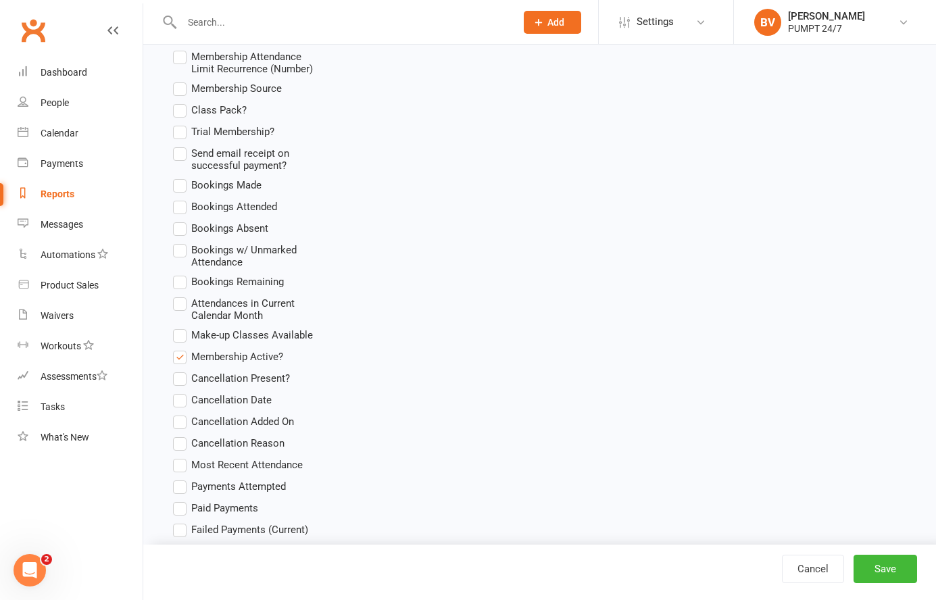
click at [185, 349] on label "Membership Active?" at bounding box center [228, 357] width 110 height 16
click at [182, 349] on input "Membership Active?" at bounding box center [177, 349] width 9 height 0
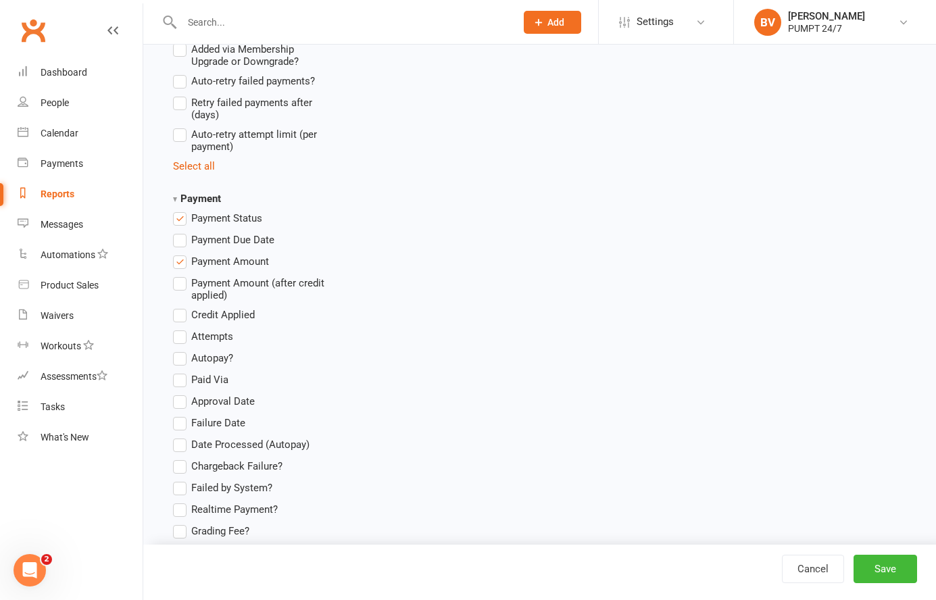
scroll to position [1693, 0]
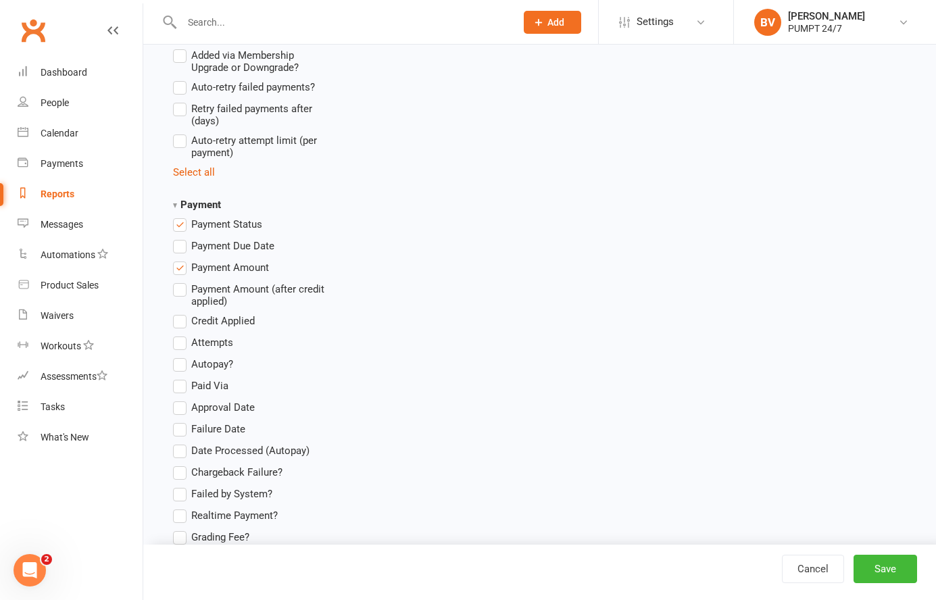
click at [193, 199] on strong "Payment" at bounding box center [197, 205] width 48 height 12
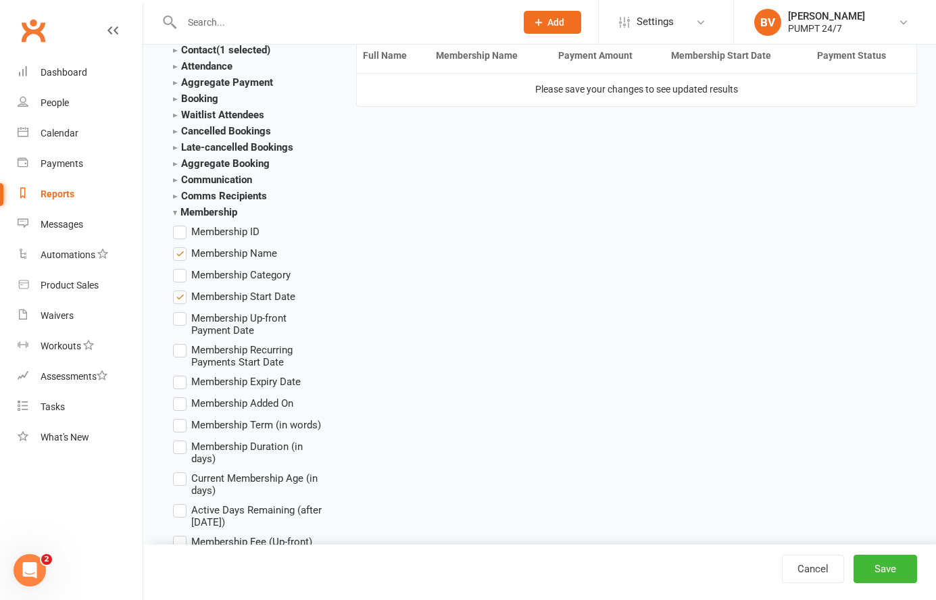
scroll to position [370, 0]
click at [183, 270] on label "Membership Category" at bounding box center [232, 274] width 118 height 16
click at [182, 266] on input "Membership Category" at bounding box center [177, 266] width 9 height 0
click at [182, 252] on label "Membership Name" at bounding box center [225, 252] width 104 height 16
click at [182, 244] on input "Membership Name" at bounding box center [177, 244] width 9 height 0
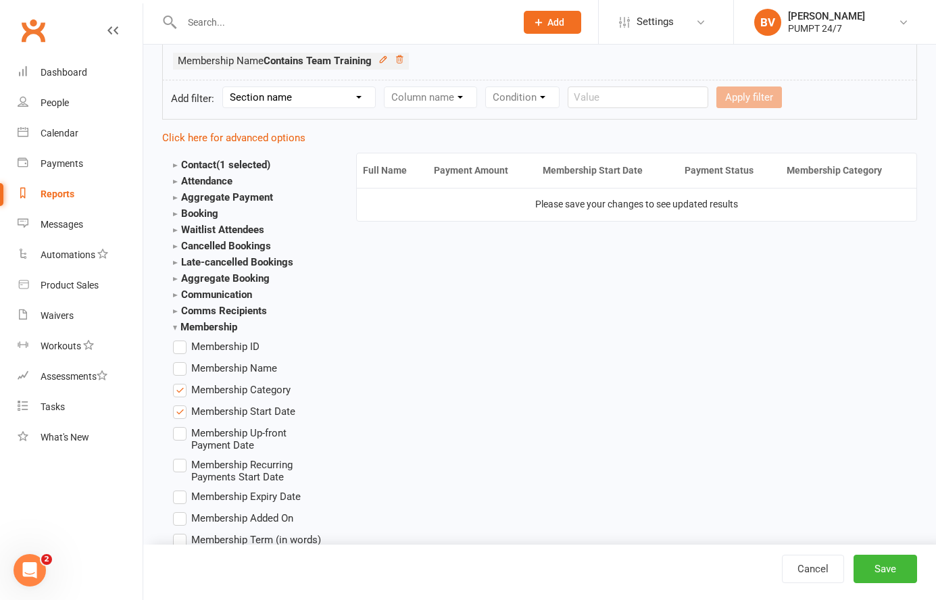
scroll to position [245, 0]
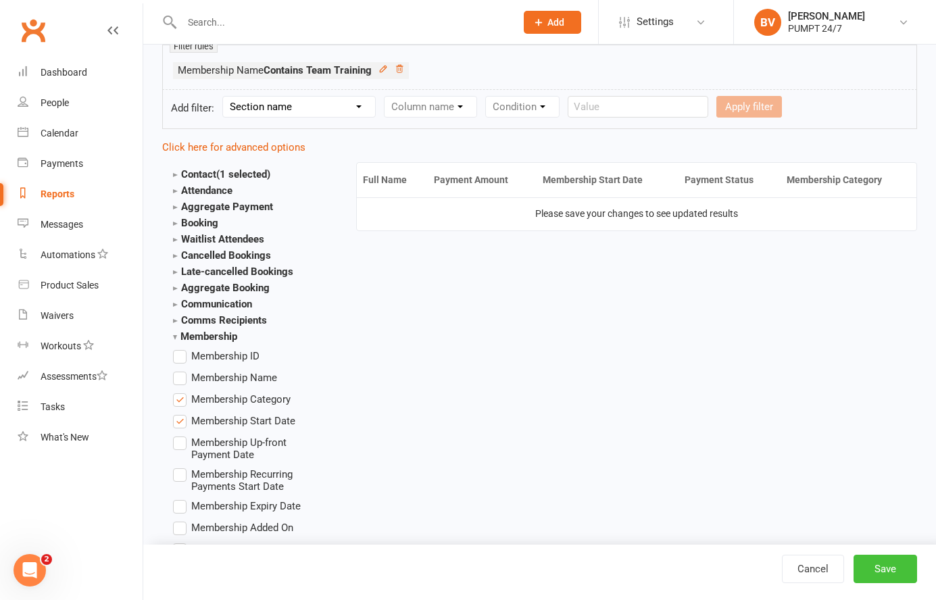
click at [875, 569] on button "Save" at bounding box center [886, 569] width 64 height 28
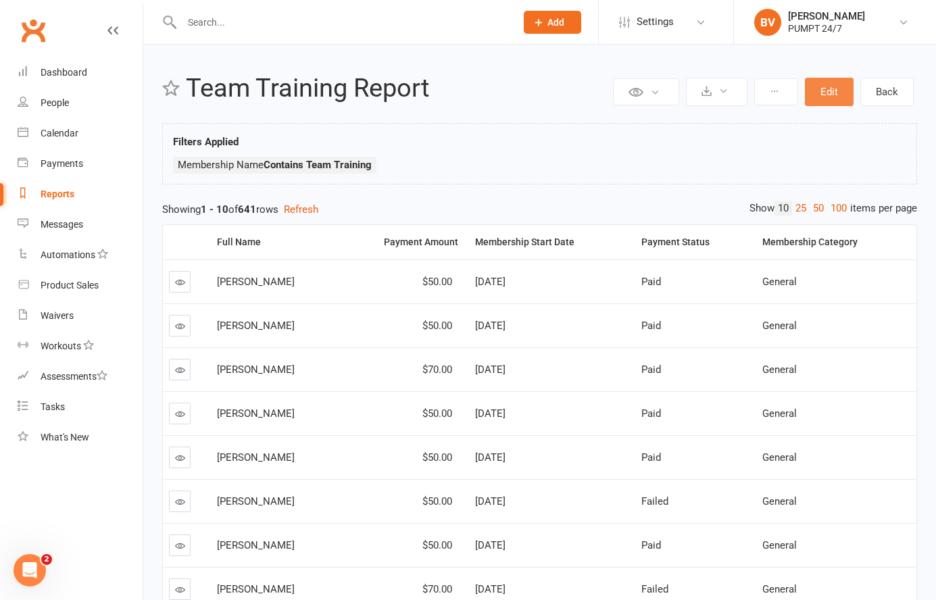
click at [828, 99] on button "Edit" at bounding box center [829, 92] width 49 height 28
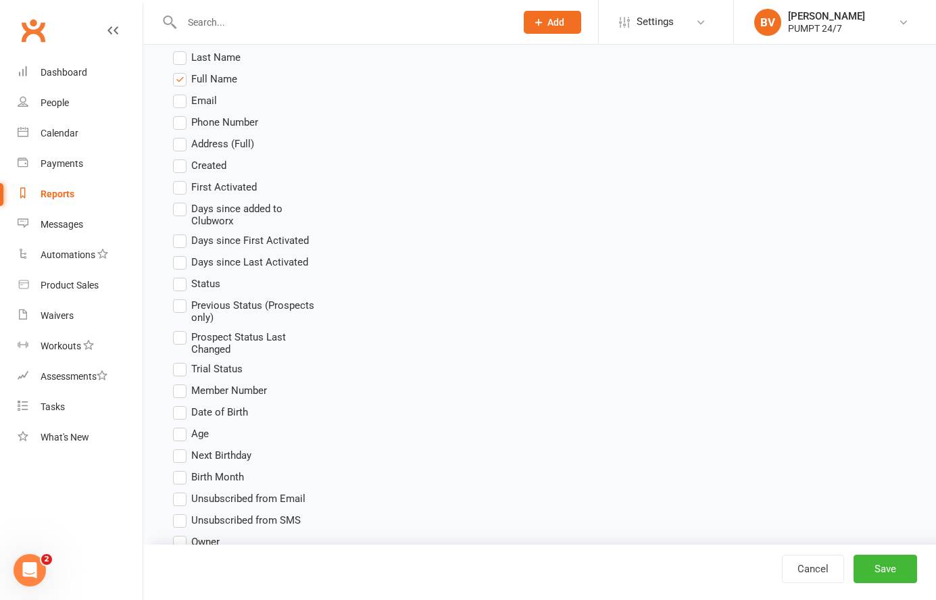
scroll to position [455, 0]
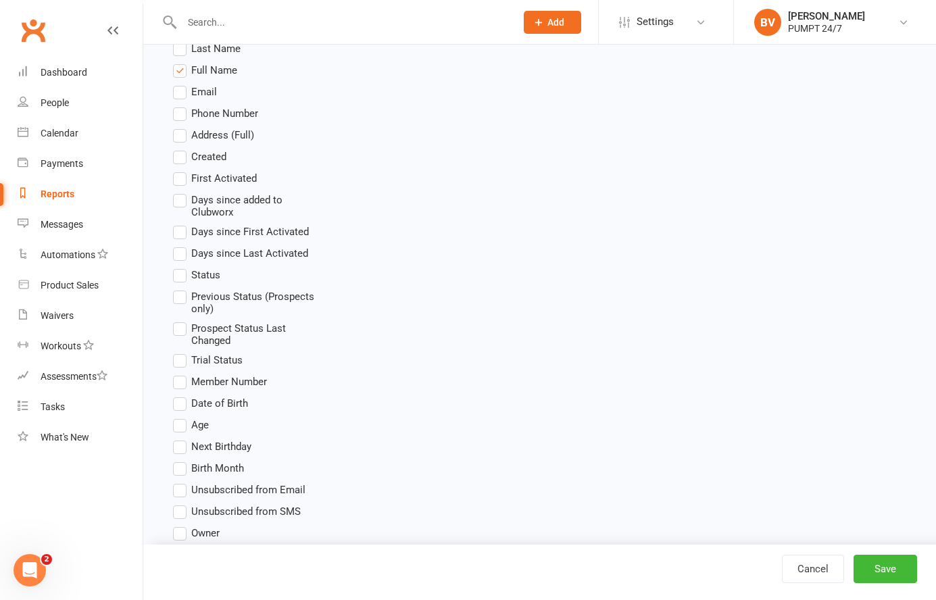
click at [187, 279] on label "Status" at bounding box center [196, 275] width 47 height 16
click at [182, 267] on input "Status" at bounding box center [177, 267] width 9 height 0
click at [898, 573] on button "Save" at bounding box center [886, 569] width 64 height 28
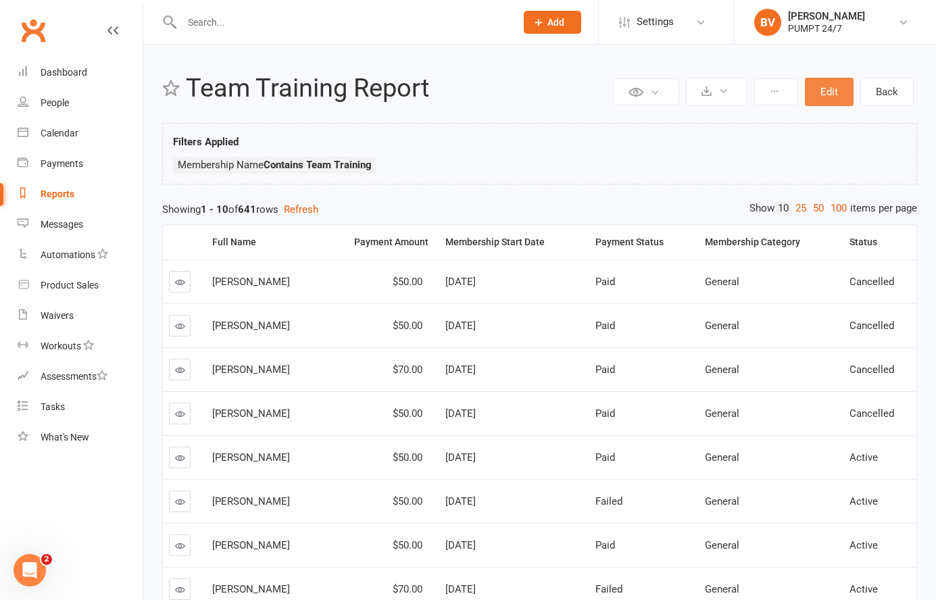
click at [828, 85] on button "Edit" at bounding box center [829, 92] width 49 height 28
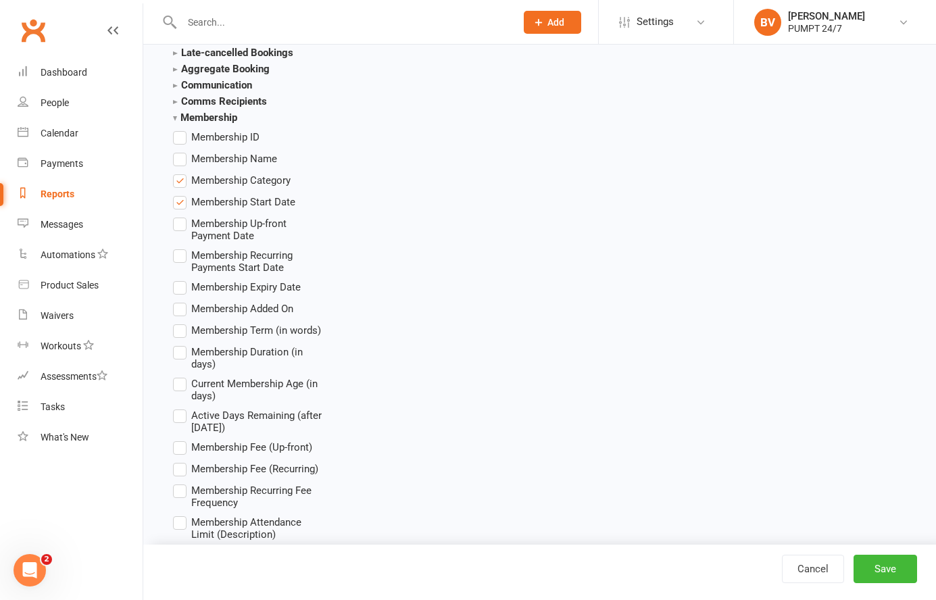
scroll to position [1610, 0]
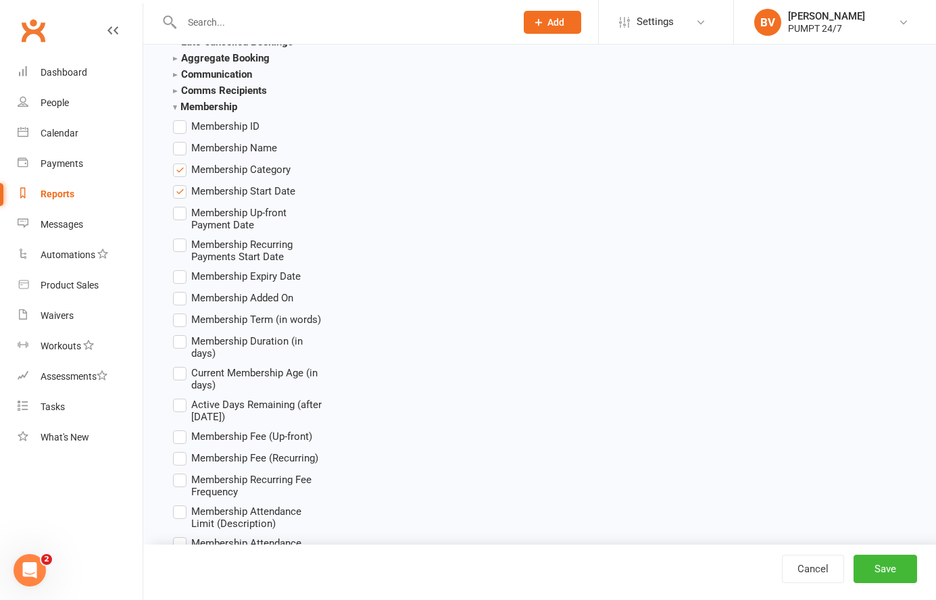
click at [182, 168] on label "Membership Category" at bounding box center [232, 170] width 118 height 16
click at [182, 162] on input "Membership Category" at bounding box center [177, 162] width 9 height 0
click at [182, 142] on label "Membership Name" at bounding box center [225, 148] width 104 height 16
click at [182, 140] on input "Membership Name" at bounding box center [177, 140] width 9 height 0
click at [875, 568] on button "Save" at bounding box center [886, 569] width 64 height 28
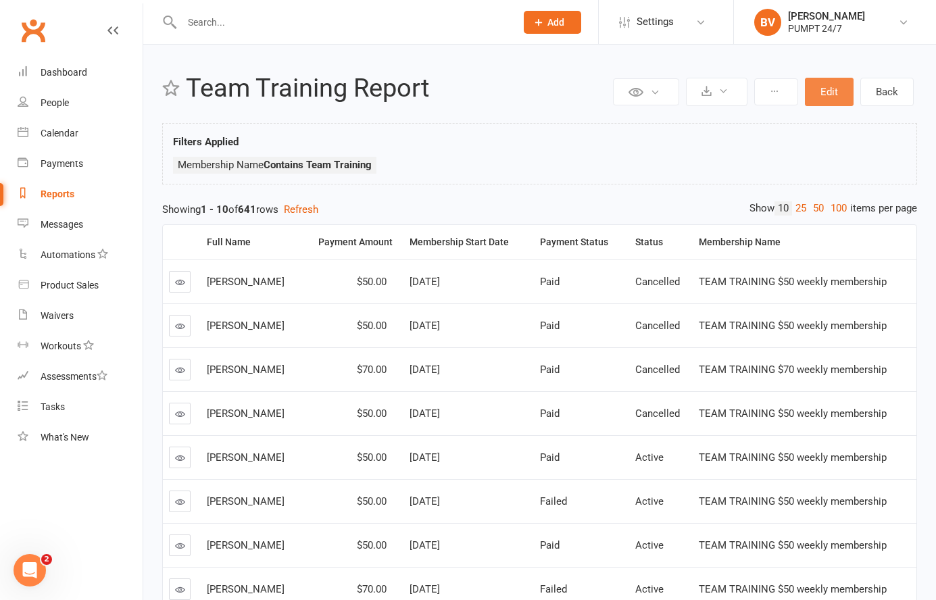
click at [840, 95] on button "Edit" at bounding box center [829, 92] width 49 height 28
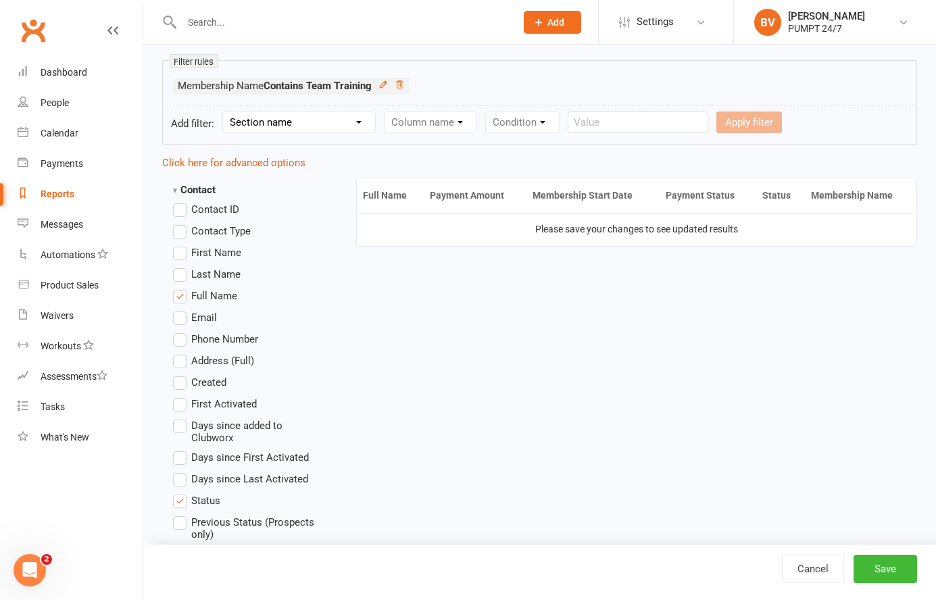
scroll to position [233, 0]
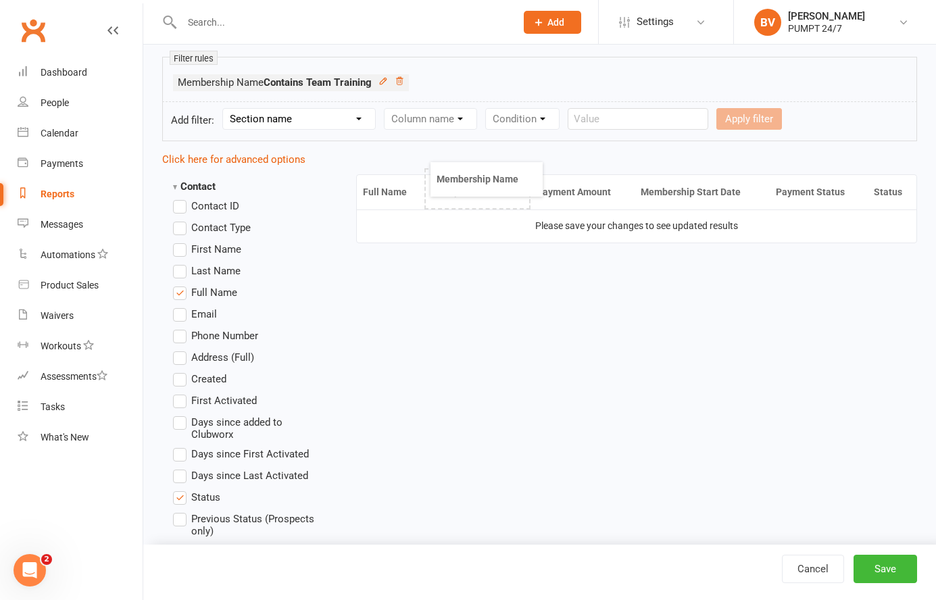
drag, startPoint x: 844, startPoint y: 195, endPoint x: 466, endPoint y: 184, distance: 378.7
drag, startPoint x: 698, startPoint y: 193, endPoint x: 454, endPoint y: 192, distance: 243.4
click at [875, 568] on button "Save" at bounding box center [886, 569] width 64 height 28
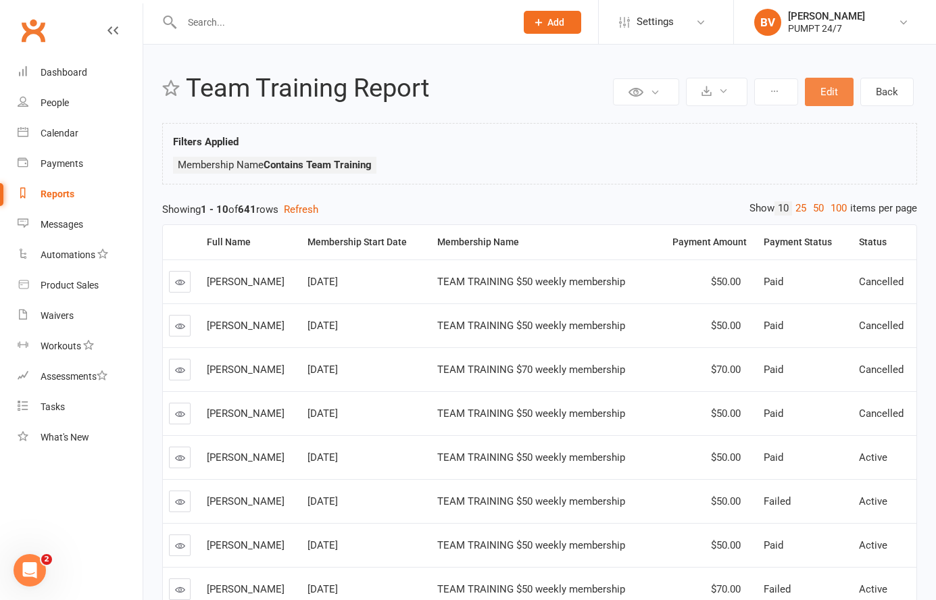
click at [825, 104] on button "Edit" at bounding box center [829, 92] width 49 height 28
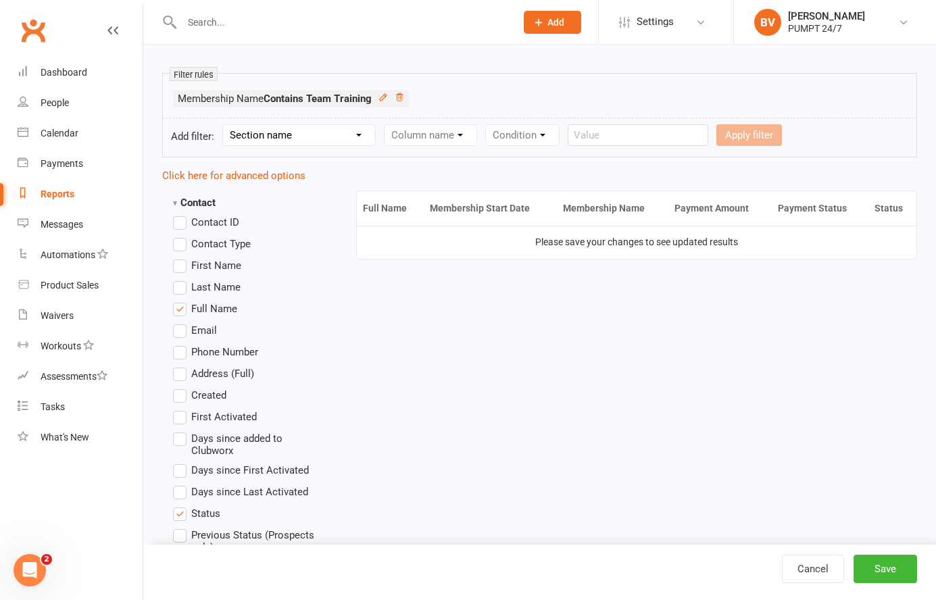
click at [811, 211] on th "Payment Status" at bounding box center [820, 208] width 97 height 34
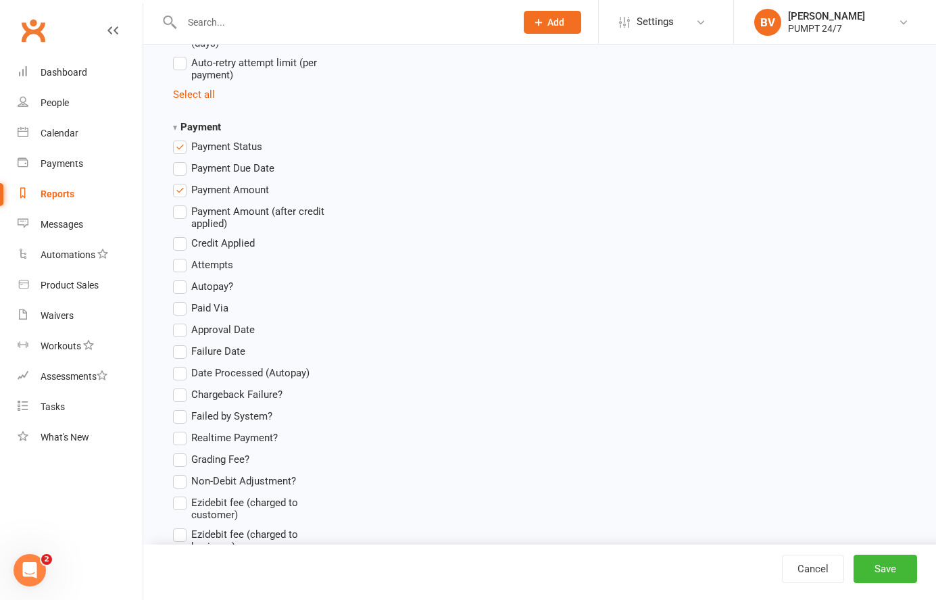
scroll to position [2932, 0]
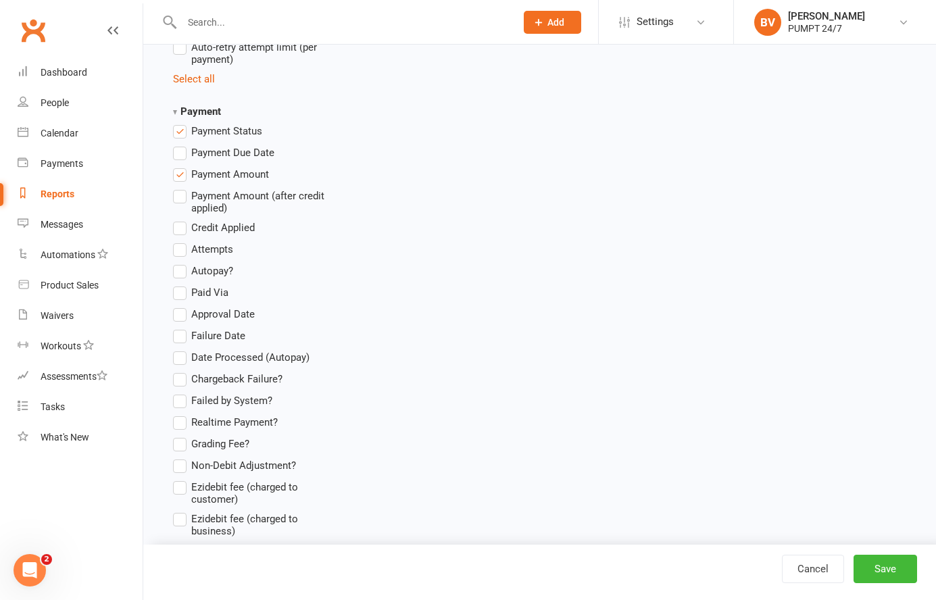
click at [181, 123] on label "Payment Status" at bounding box center [217, 131] width 89 height 16
click at [181, 123] on input "Payment Status" at bounding box center [177, 123] width 9 height 0
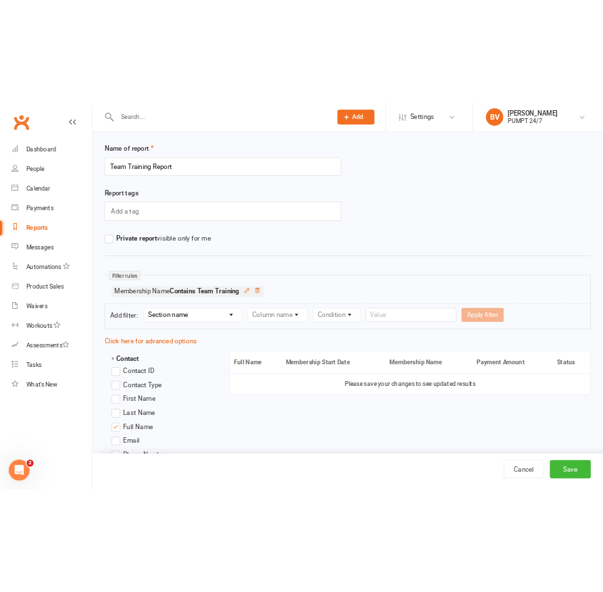
scroll to position [0, 0]
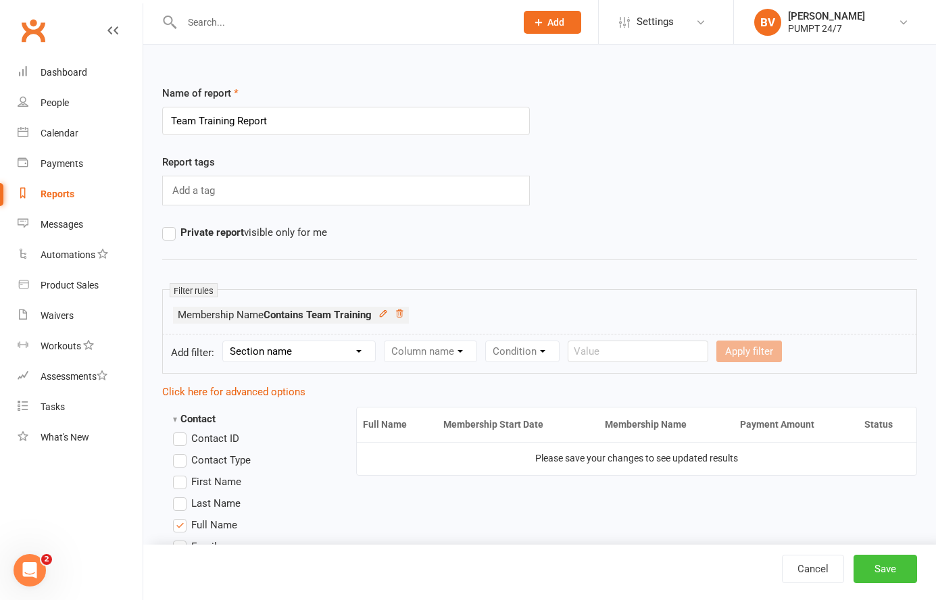
click at [877, 567] on button "Save" at bounding box center [886, 569] width 64 height 28
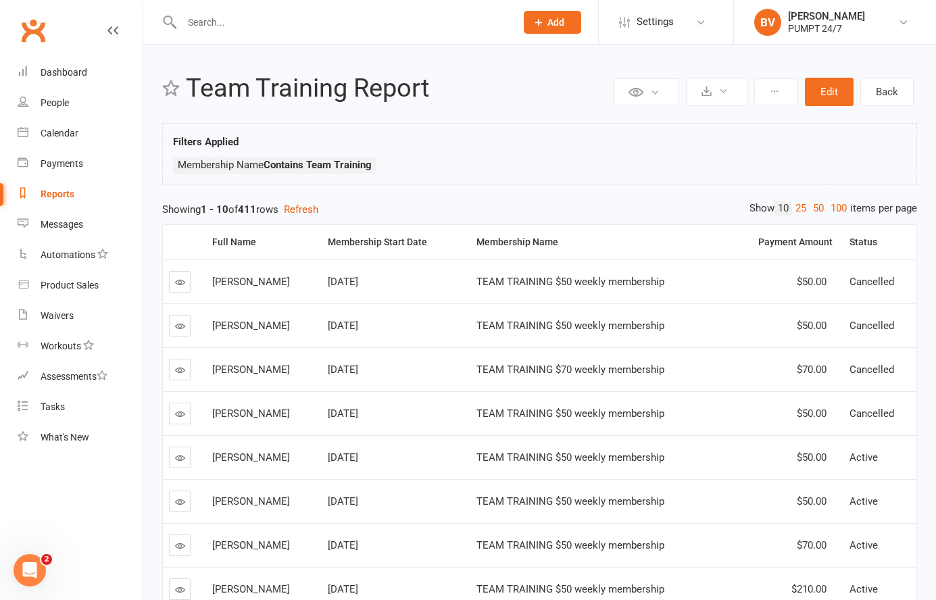
click at [181, 368] on icon at bounding box center [180, 370] width 10 height 10
click at [640, 93] on icon at bounding box center [636, 92] width 15 height 15
click at [519, 165] on ul "Membership Name Contains Team Training" at bounding box center [539, 169] width 733 height 24
click at [631, 92] on icon at bounding box center [636, 92] width 15 height 15
click at [788, 148] on div "Filters Applied Membership Name Contains Team Training" at bounding box center [539, 157] width 733 height 47
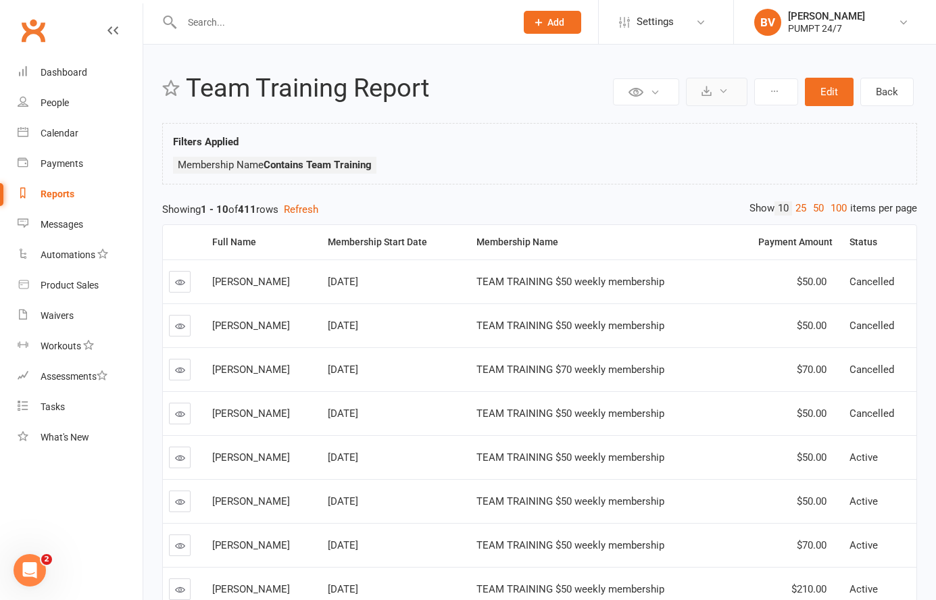
click at [721, 88] on icon at bounding box center [724, 91] width 10 height 10
click at [658, 126] on link "Export to CSV" at bounding box center [676, 124] width 142 height 27
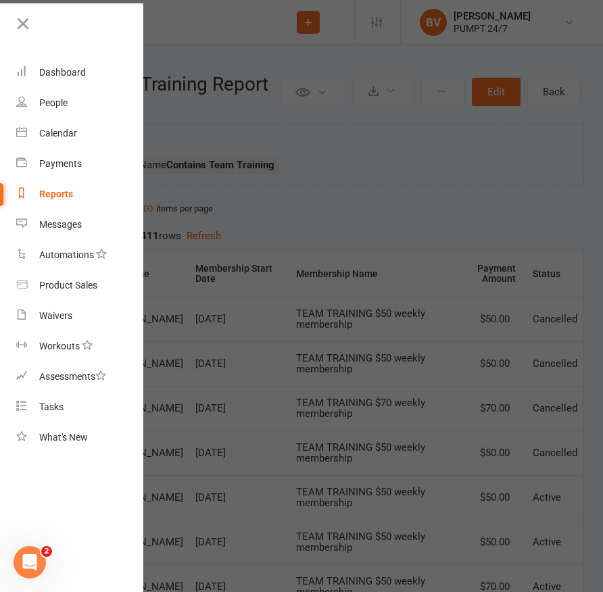
click at [243, 139] on div at bounding box center [301, 296] width 603 height 592
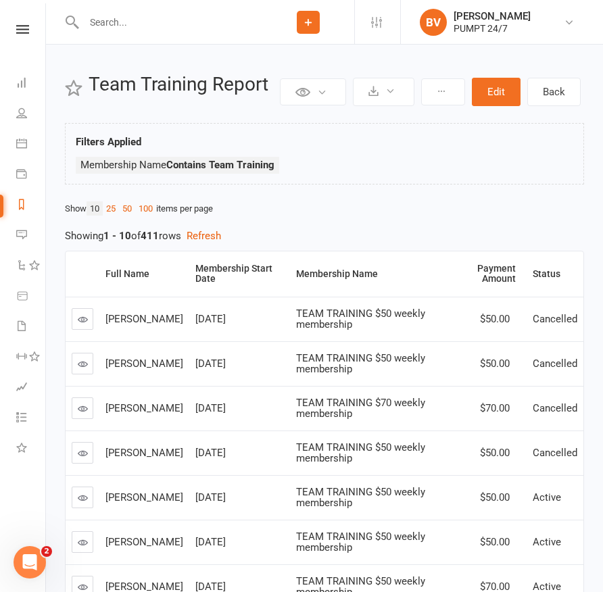
click at [99, 27] on input "text" at bounding box center [171, 22] width 183 height 19
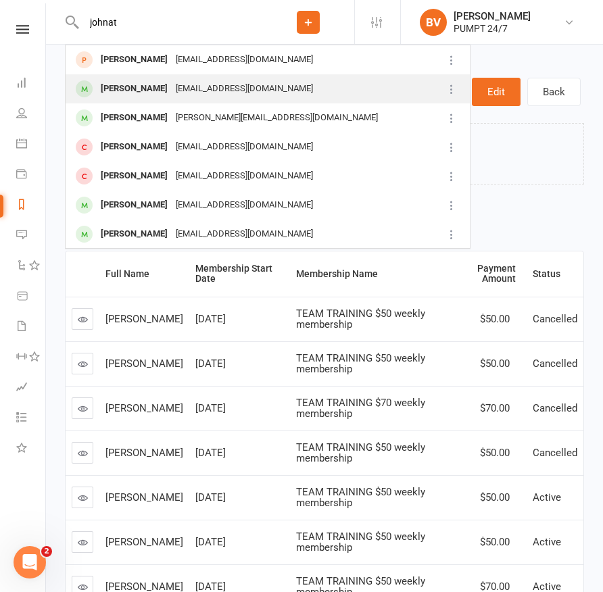
type input "johnat"
click at [215, 88] on div "johnathonkershaw@outlook.com" at bounding box center [244, 89] width 145 height 20
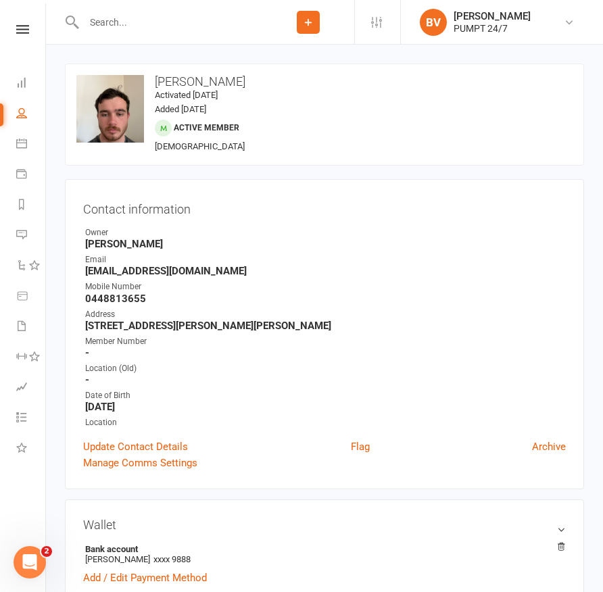
click at [128, 18] on input "text" at bounding box center [171, 22] width 183 height 19
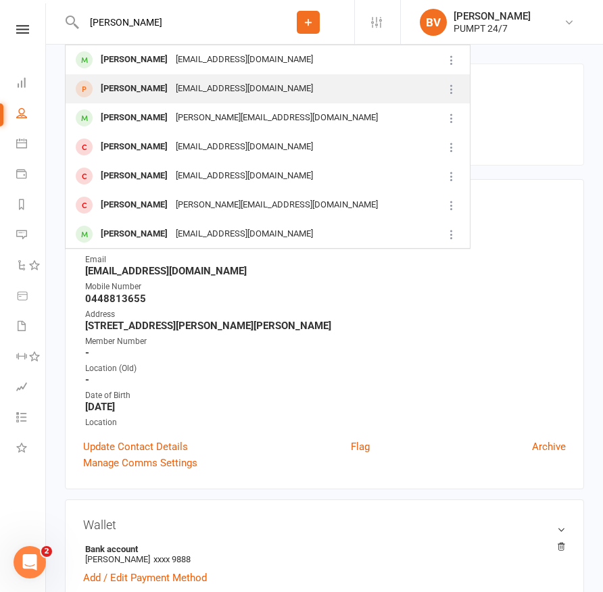
type input "johnath"
click at [206, 92] on div "johnathonkershaw@outlook.com" at bounding box center [244, 89] width 145 height 20
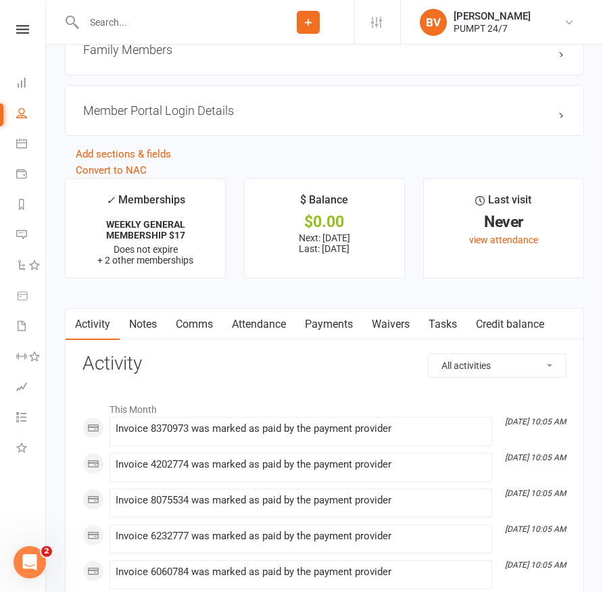
scroll to position [1562, 0]
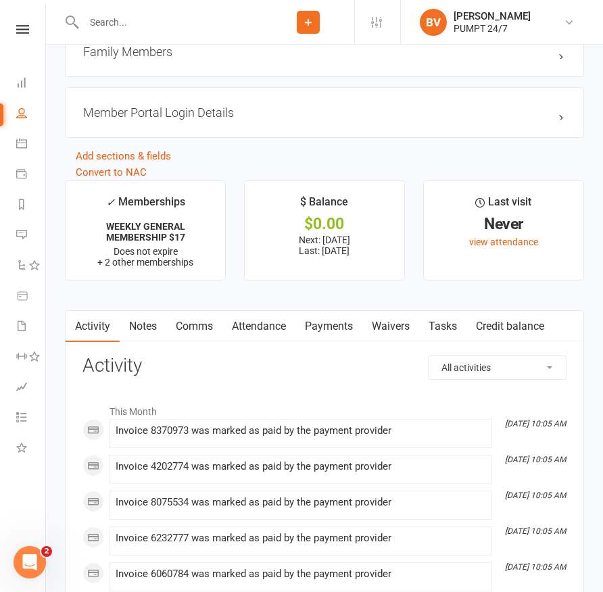
click at [341, 321] on link "Payments" at bounding box center [328, 326] width 67 height 31
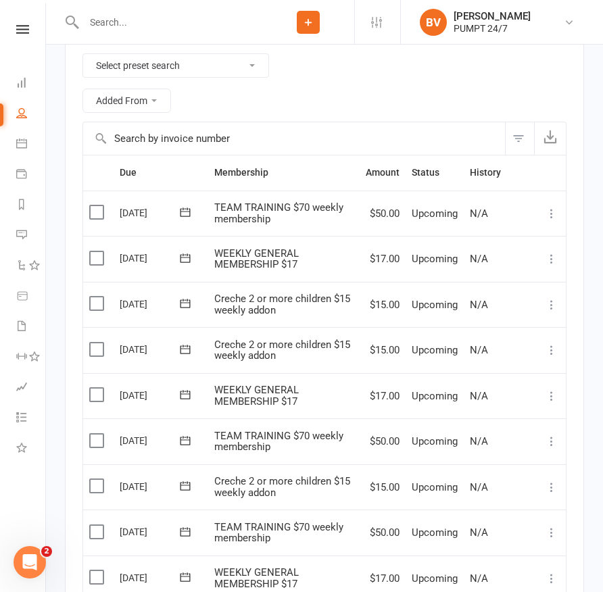
scroll to position [2011, 0]
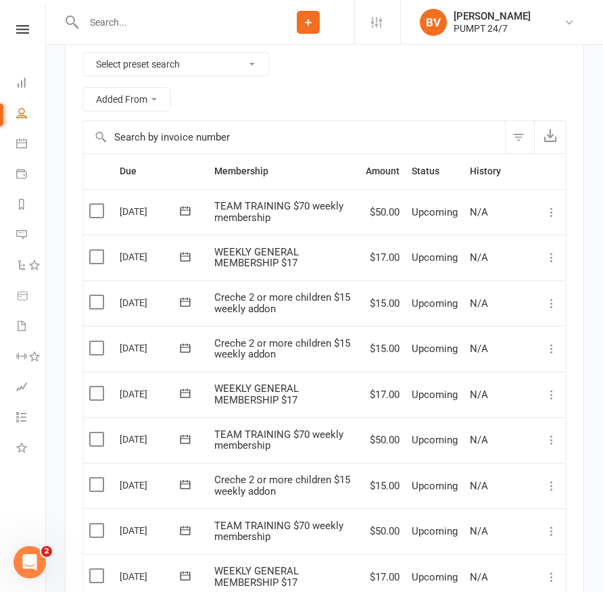
click at [145, 29] on input "text" at bounding box center [171, 22] width 183 height 19
paste input "Donelle Wright"
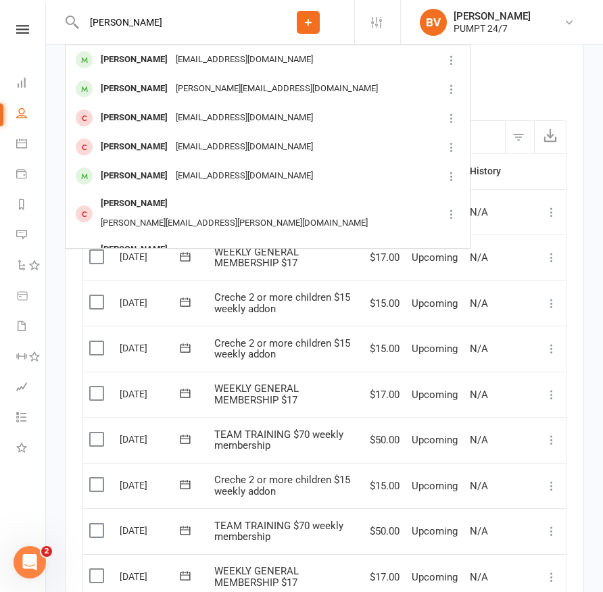
type input "Donelle Wright"
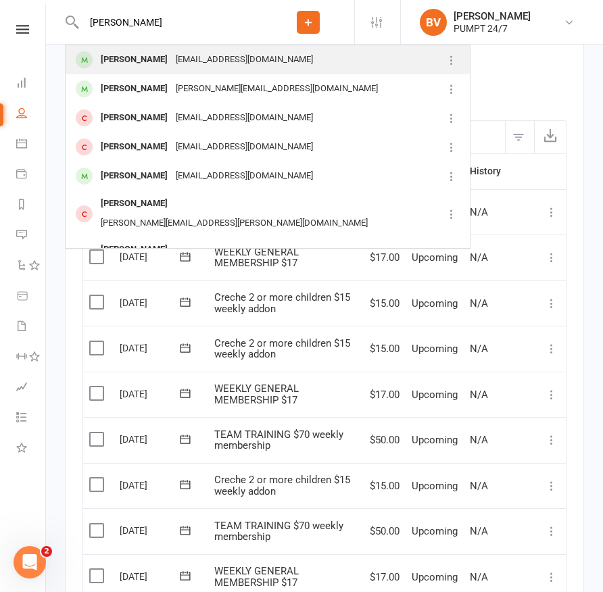
click at [135, 64] on div "Donelle Wright" at bounding box center [134, 60] width 75 height 20
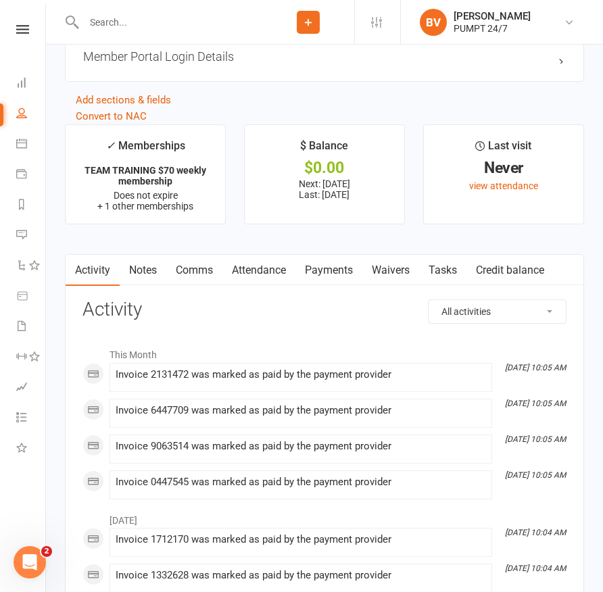
scroll to position [1556, 0]
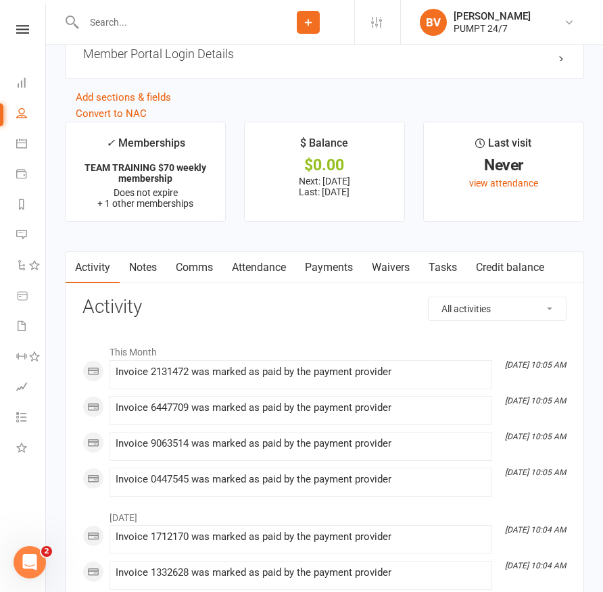
click at [336, 262] on link "Payments" at bounding box center [328, 267] width 67 height 31
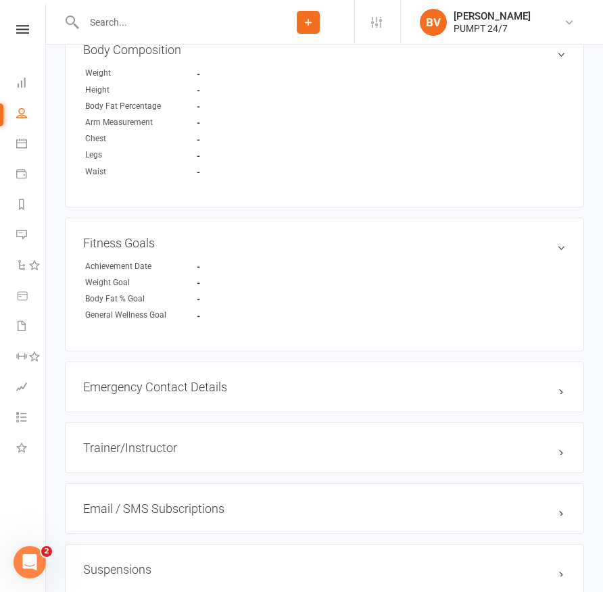
scroll to position [183, 0]
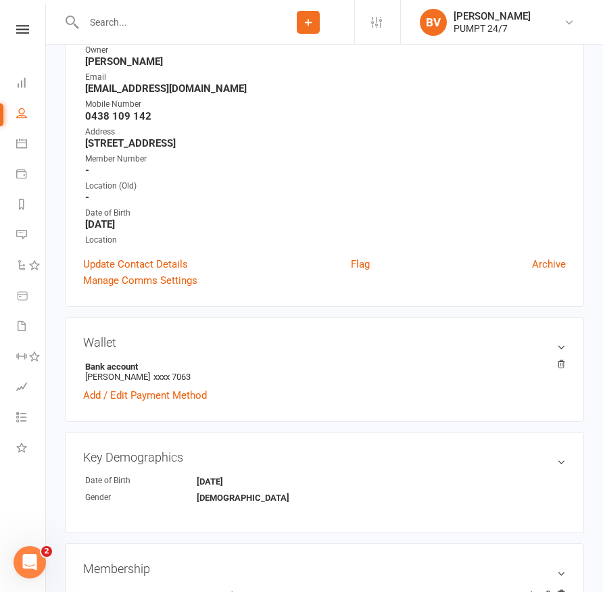
click at [100, 17] on input "text" at bounding box center [171, 22] width 183 height 19
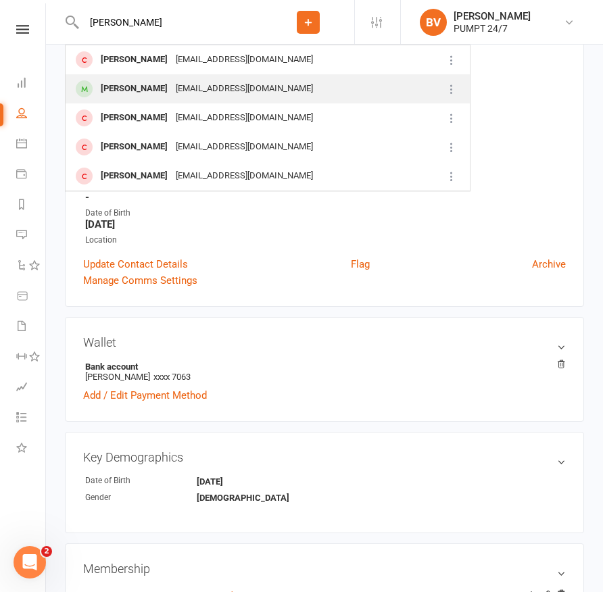
type input "gina"
click at [131, 83] on div "Gina Latime" at bounding box center [134, 89] width 75 height 20
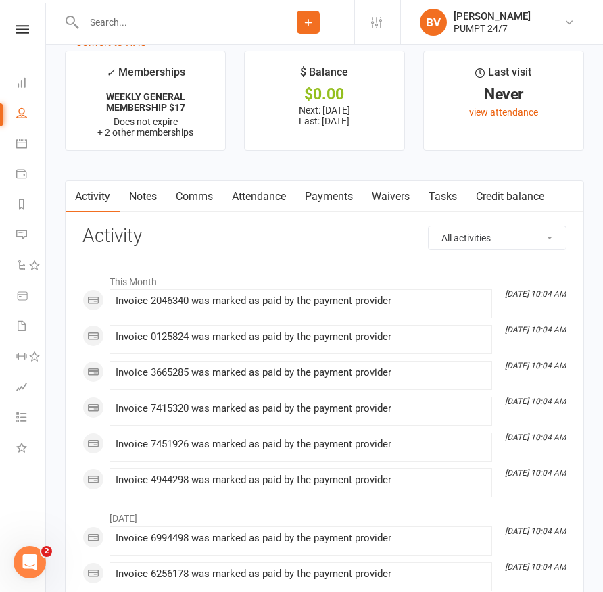
scroll to position [1758, 0]
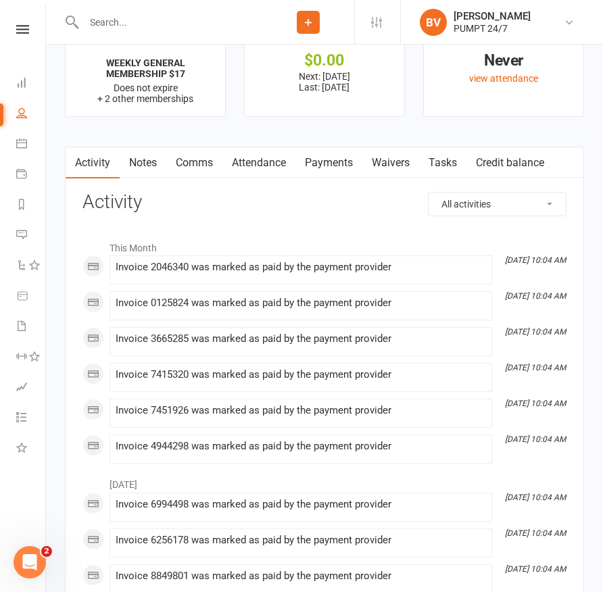
click at [332, 158] on link "Payments" at bounding box center [328, 162] width 67 height 31
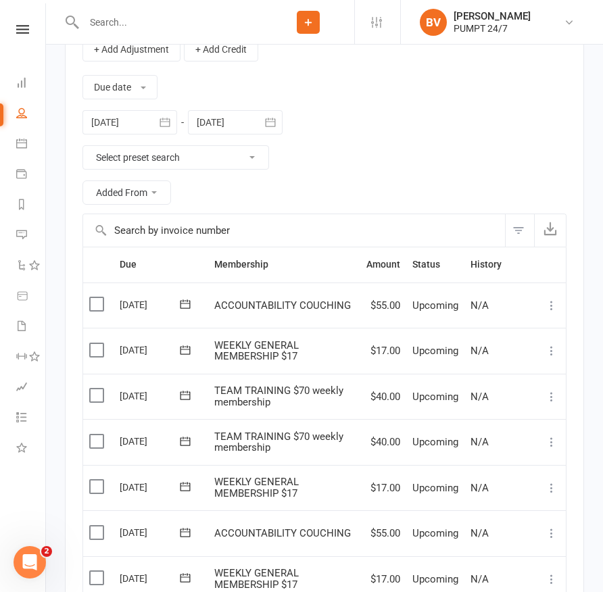
scroll to position [1955, 0]
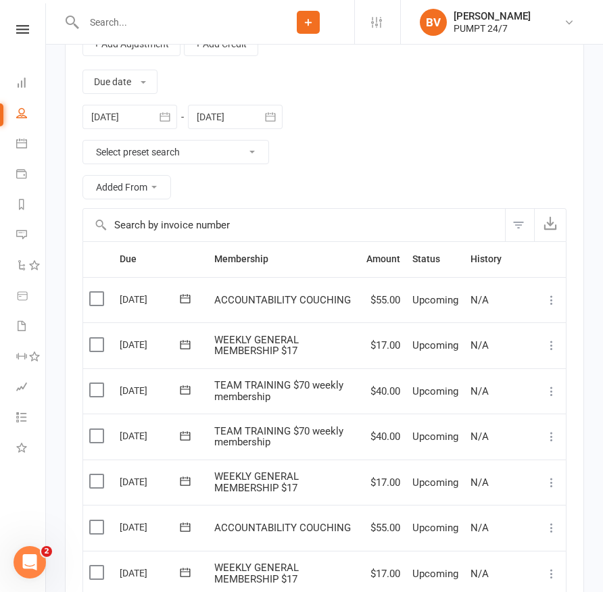
click at [139, 28] on input "text" at bounding box center [171, 22] width 183 height 19
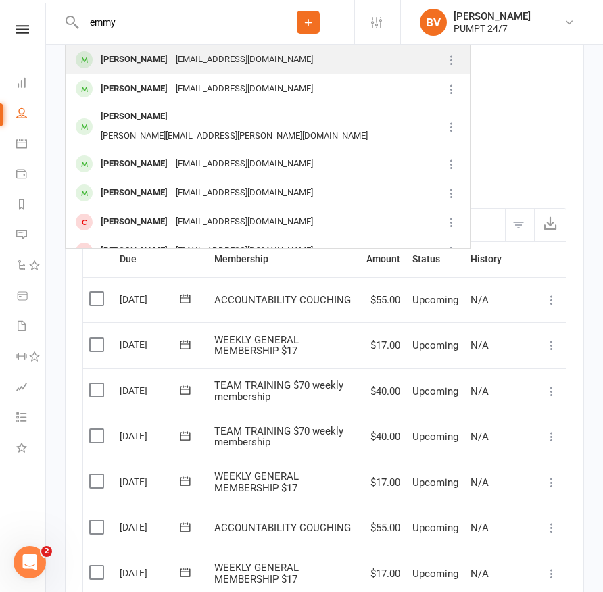
type input "emmy"
click at [142, 59] on div "Emmy Mills" at bounding box center [134, 60] width 75 height 20
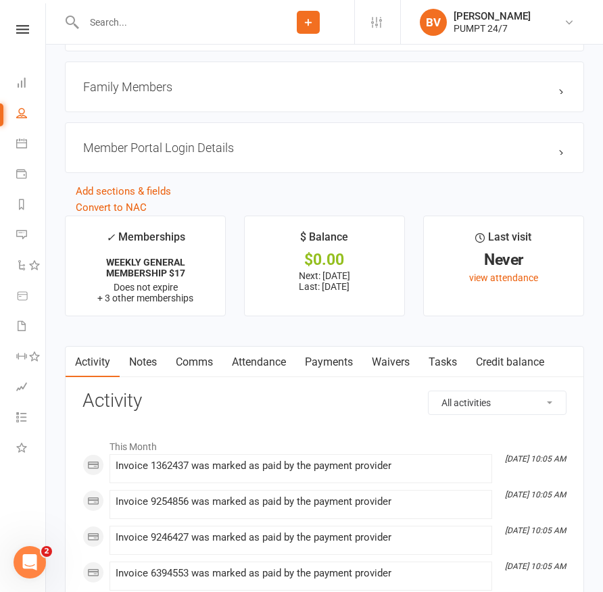
scroll to position [1629, 0]
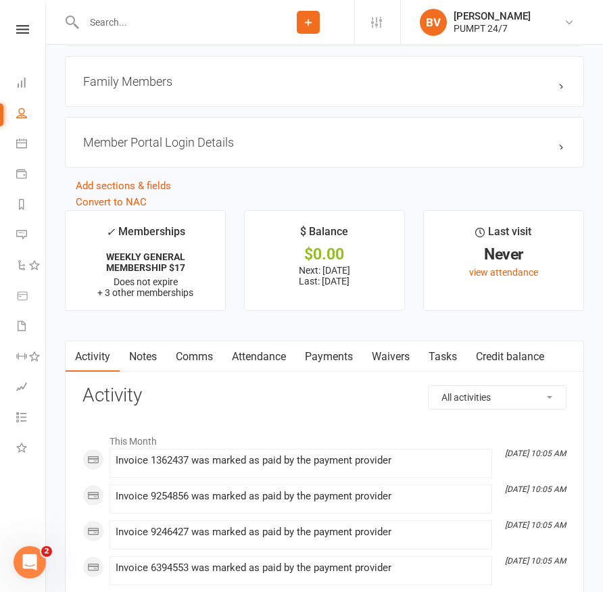
click at [326, 362] on link "Payments" at bounding box center [328, 356] width 67 height 31
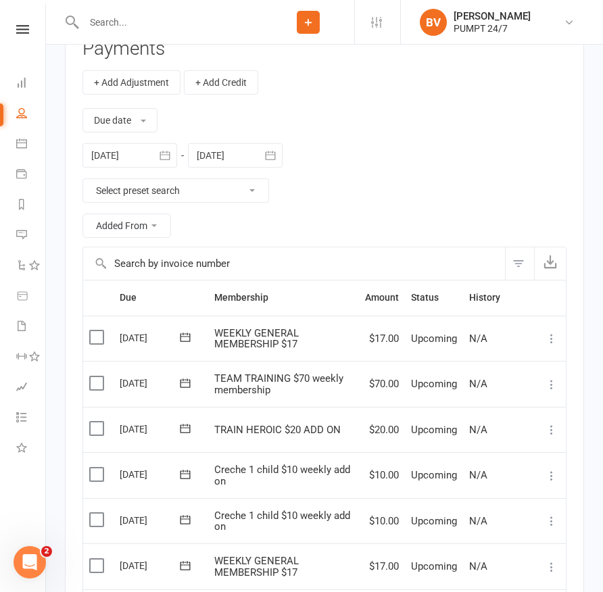
scroll to position [1983, 0]
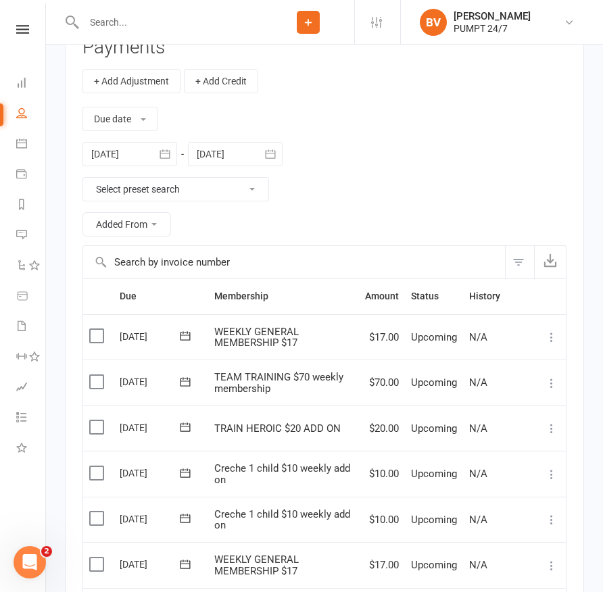
click at [141, 30] on input "text" at bounding box center [171, 22] width 183 height 19
paste input "Kyle Nesbitt"
type input "Kyle Nesbitt"
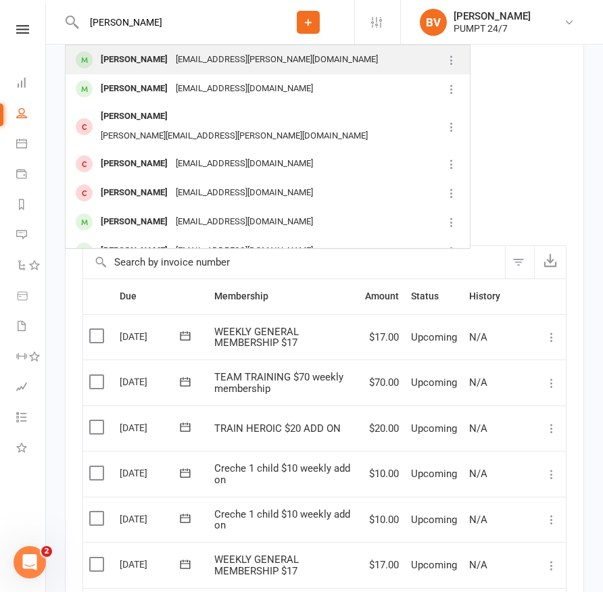
click at [220, 60] on div "kizza.nesbitt@gmail.com" at bounding box center [277, 60] width 210 height 20
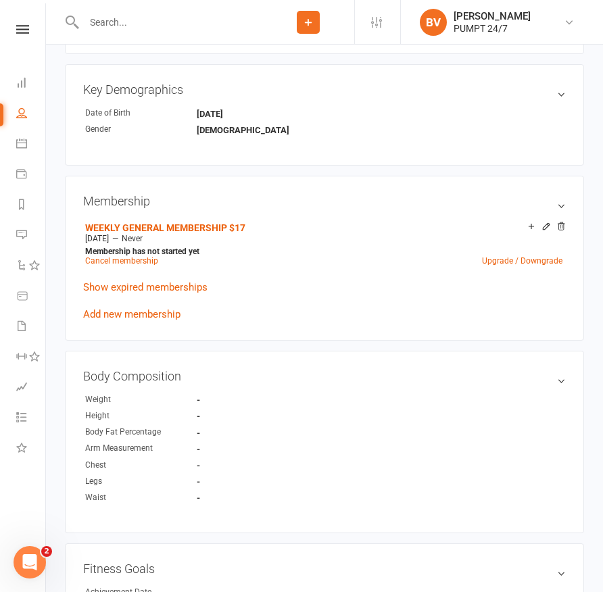
scroll to position [575, 0]
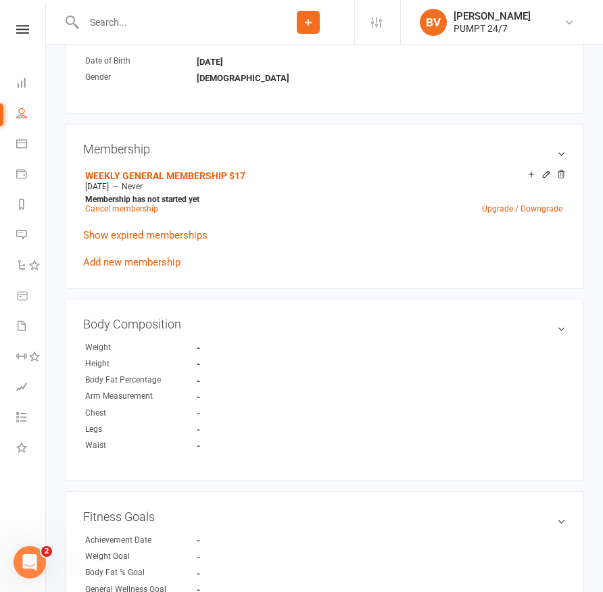
click at [143, 25] on input "text" at bounding box center [171, 22] width 183 height 19
paste input "Angalla Shanahan"
type input "Angalla Shanahan"
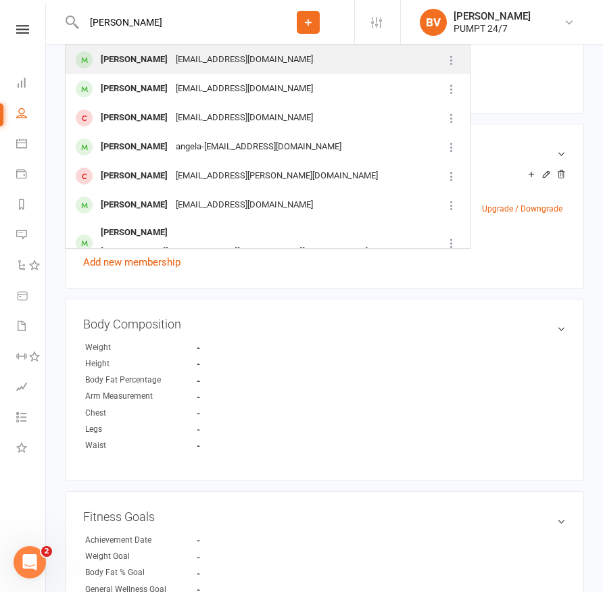
click at [176, 59] on div "angallakabia@hotmail.com" at bounding box center [244, 60] width 145 height 20
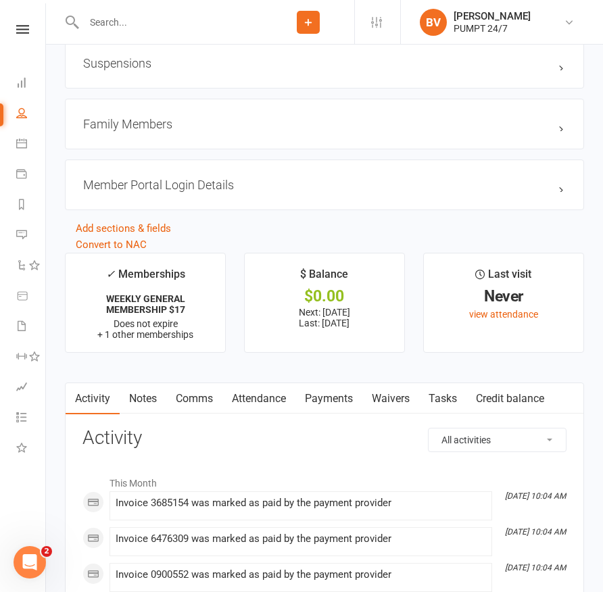
scroll to position [1476, 0]
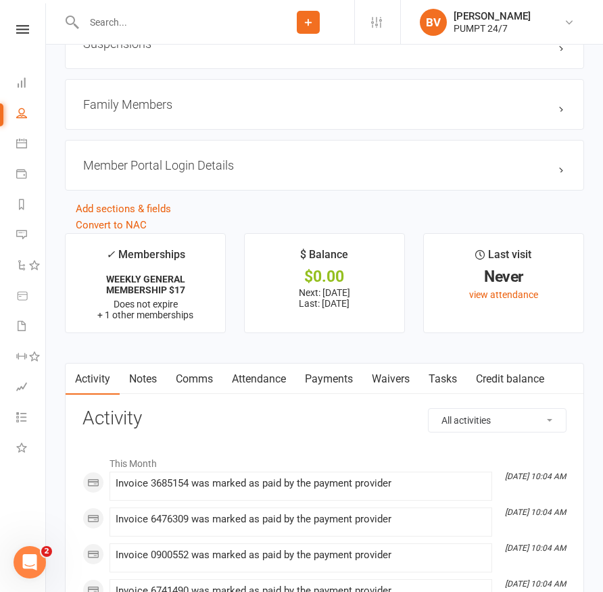
click at [331, 376] on link "Payments" at bounding box center [328, 379] width 67 height 31
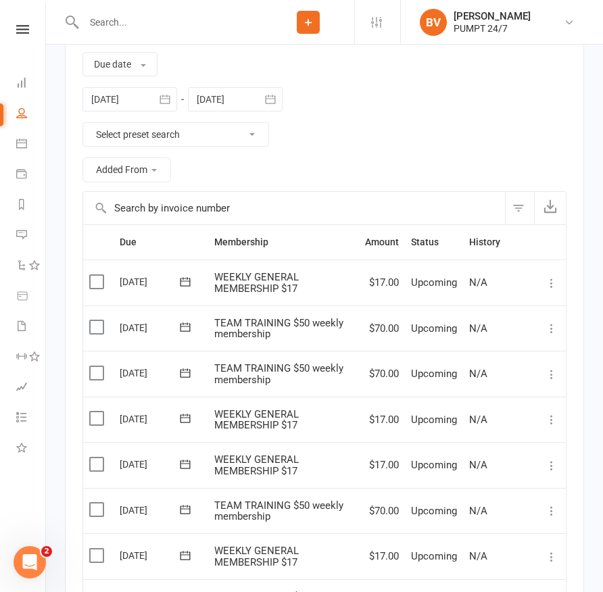
scroll to position [1931, 0]
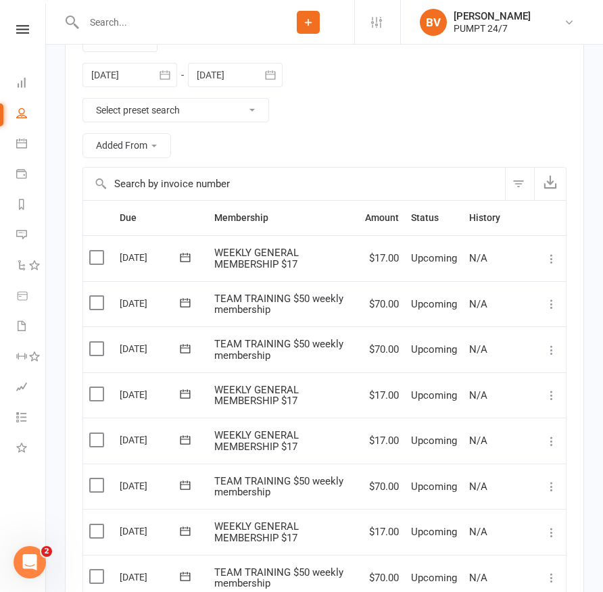
click at [144, 30] on input "text" at bounding box center [171, 22] width 183 height 19
paste input "Karen Truter"
type input "Karen Truter"
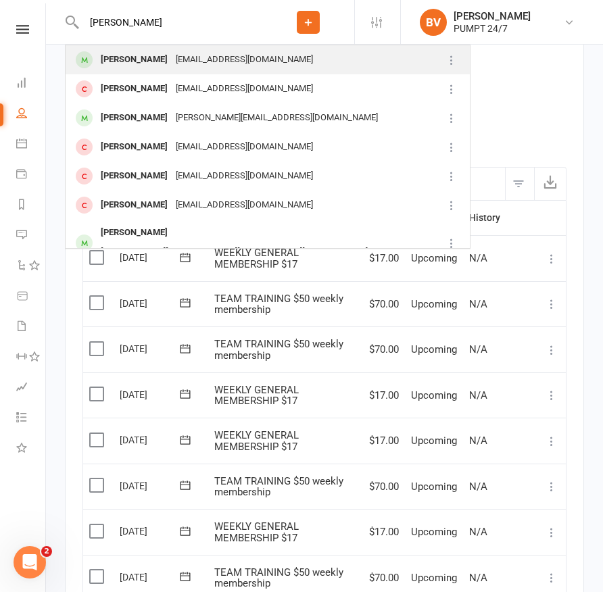
click at [136, 53] on div "Karen Truter" at bounding box center [134, 60] width 75 height 20
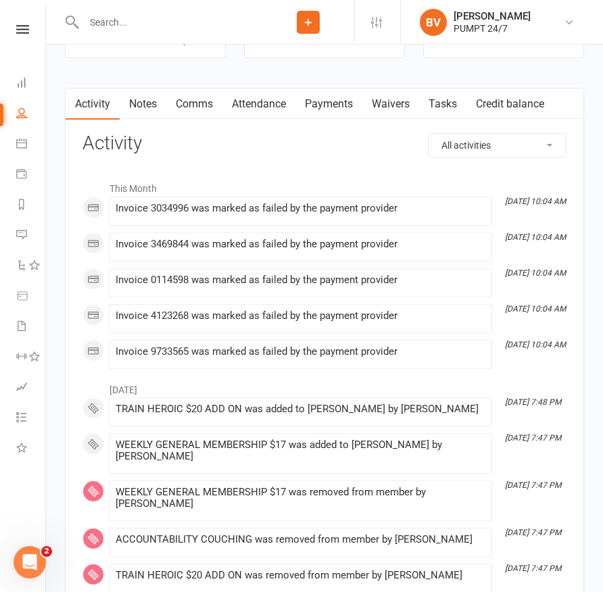
scroll to position [1739, 0]
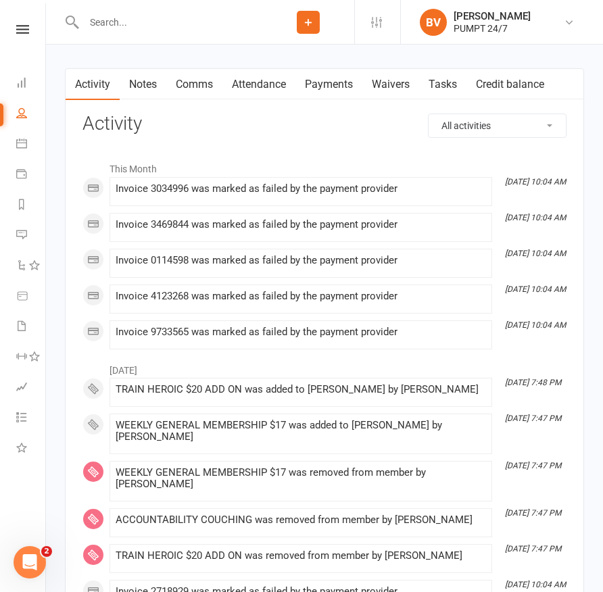
click at [158, 17] on input "text" at bounding box center [171, 22] width 183 height 19
paste input "William Macris"
type input "William Macris"
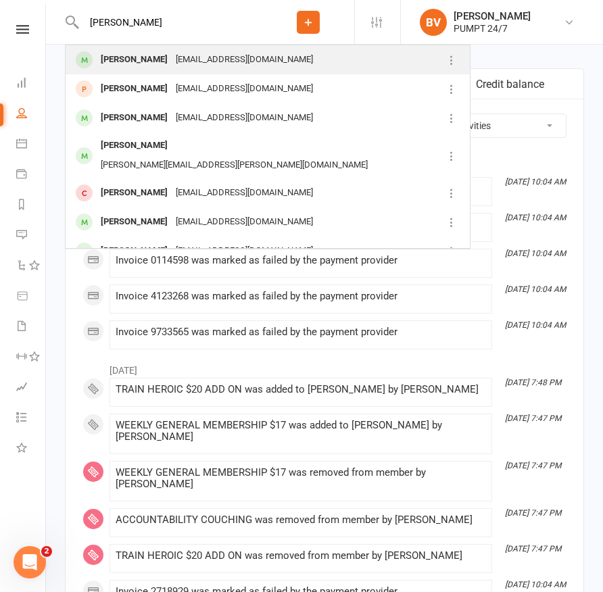
click at [159, 51] on div "William Macris" at bounding box center [134, 60] width 75 height 20
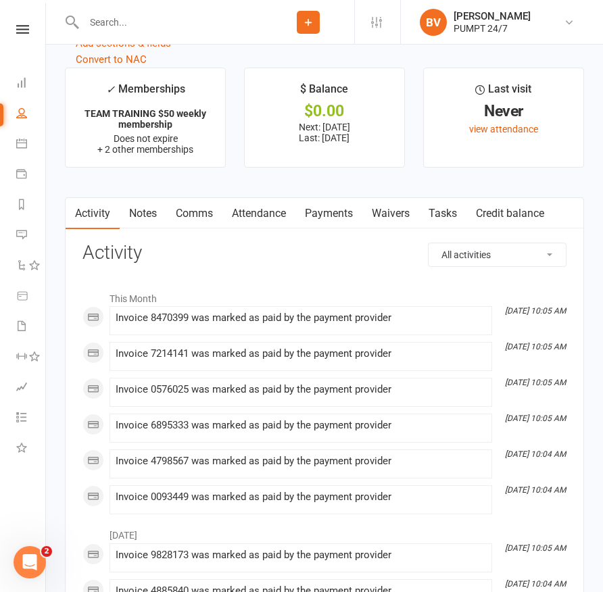
scroll to position [1745, 0]
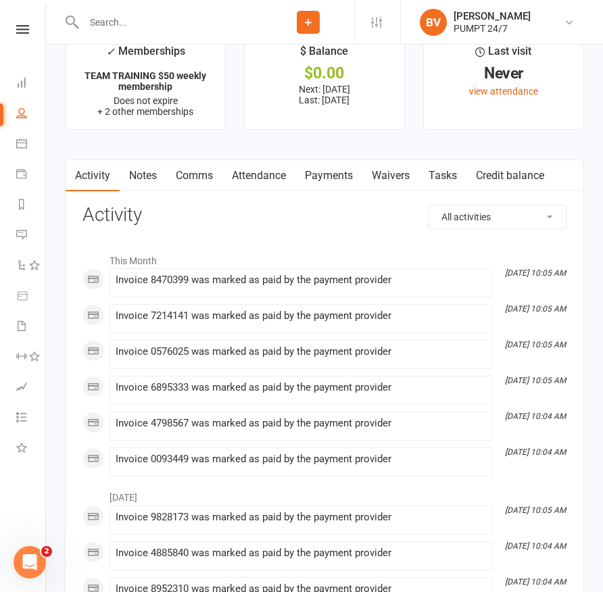
click at [336, 161] on link "Payments" at bounding box center [328, 175] width 67 height 31
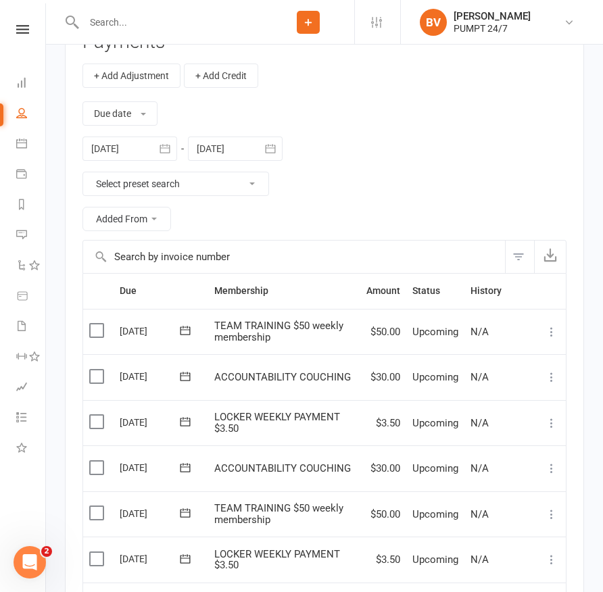
scroll to position [1922, 0]
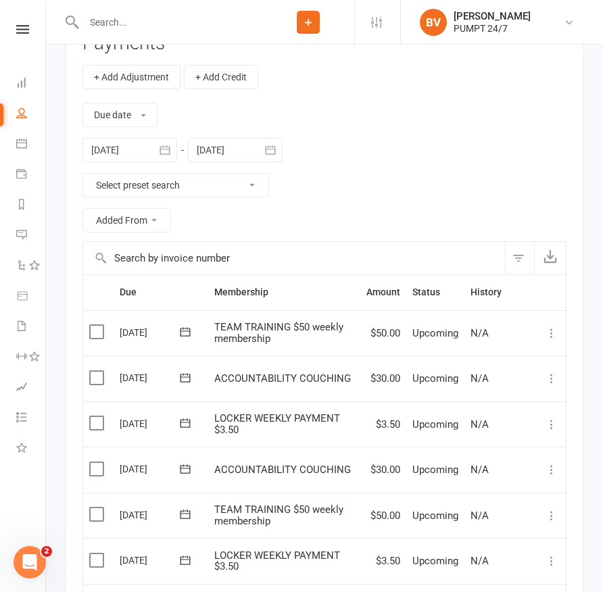
click at [193, 16] on input "text" at bounding box center [171, 22] width 183 height 19
paste input "Emma Payne"
type input "Emma Payne"
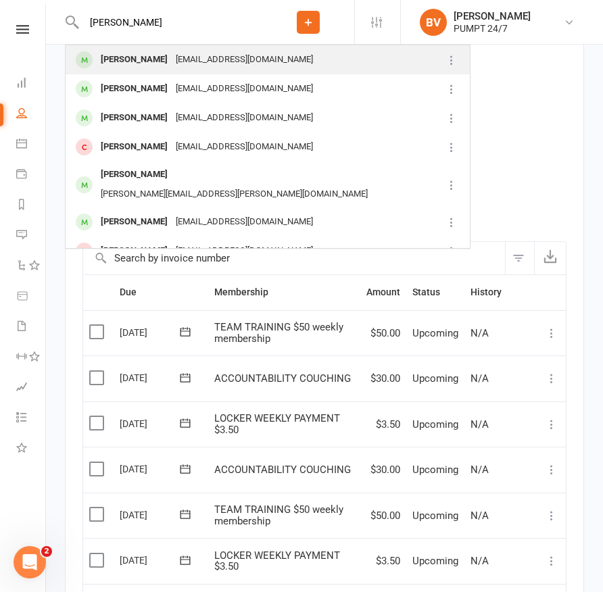
click at [176, 64] on div "emma.payne89@gmail.com" at bounding box center [244, 60] width 145 height 20
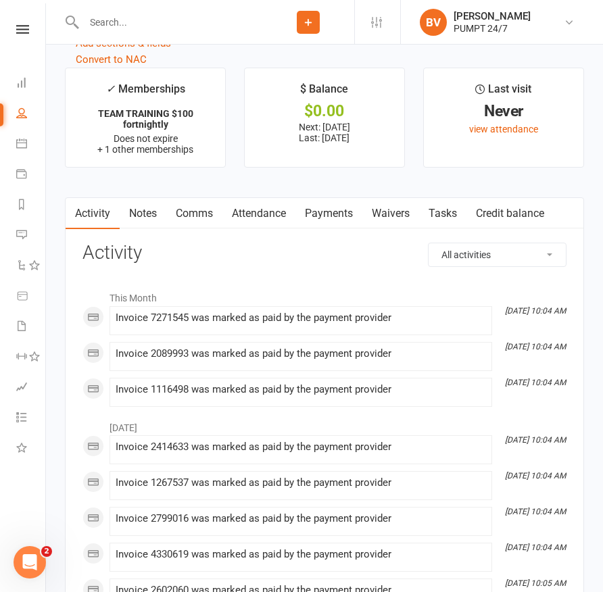
scroll to position [1641, 0]
click at [324, 217] on link "Payments" at bounding box center [328, 214] width 67 height 31
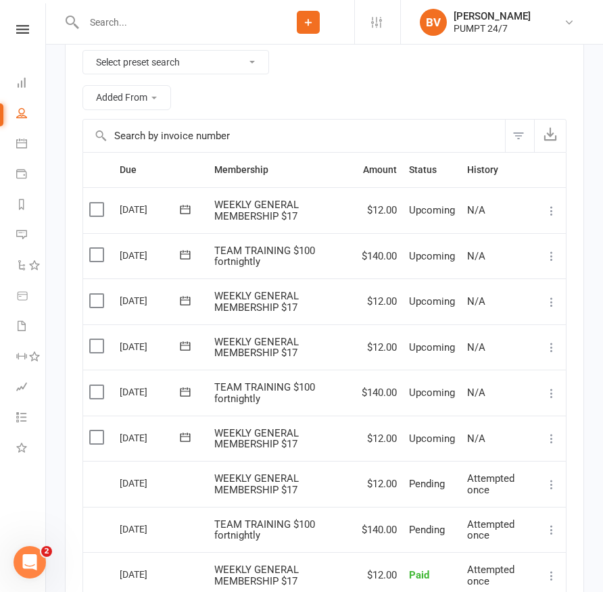
scroll to position [1983, 0]
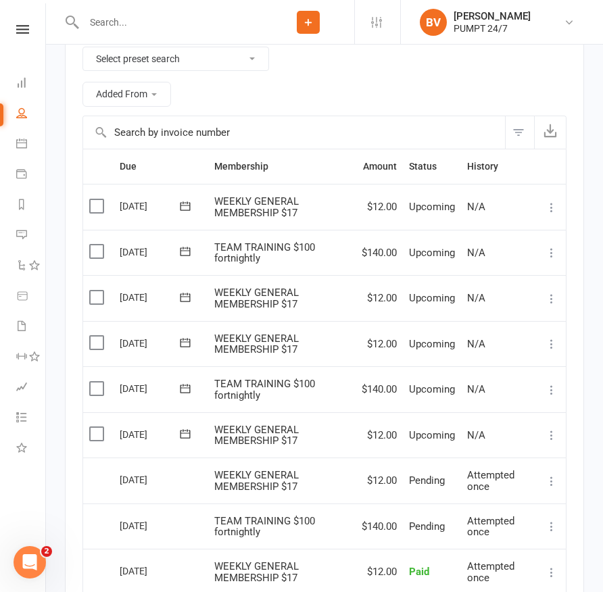
click at [170, 31] on input "text" at bounding box center [171, 22] width 183 height 19
paste input "Tristan AdamKiewicz"
type input "Tristan AdamKiewicz"
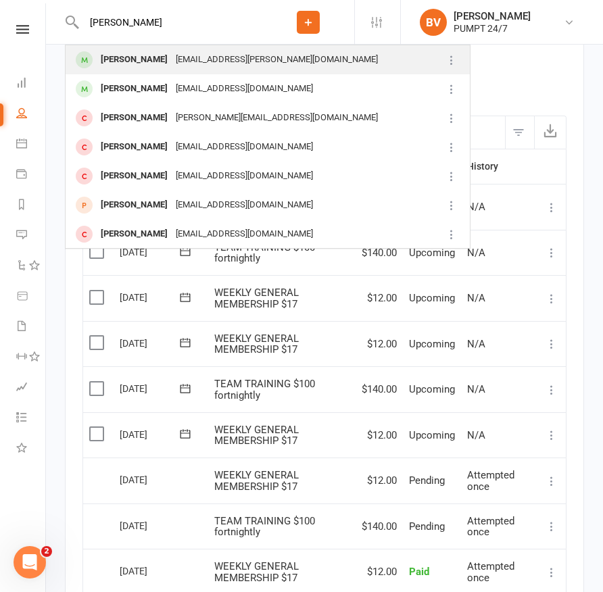
click at [158, 55] on div "Tristan AdamKiewicz" at bounding box center [134, 60] width 75 height 20
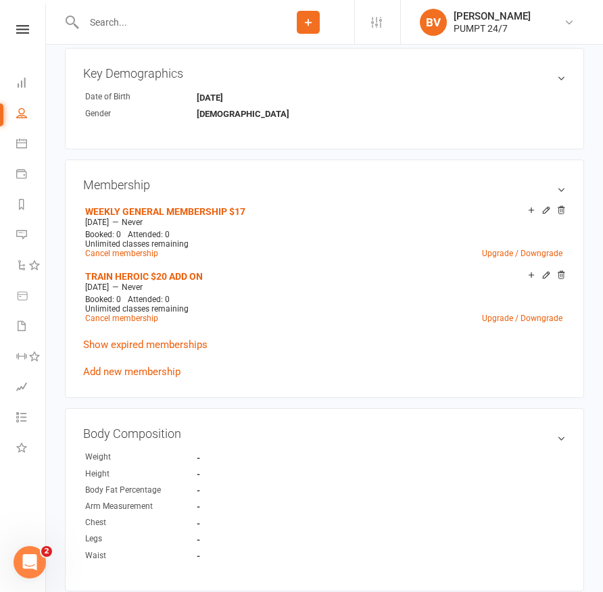
scroll to position [567, 0]
click at [158, 26] on input "text" at bounding box center [171, 22] width 183 height 19
paste input "Ellery Plug"
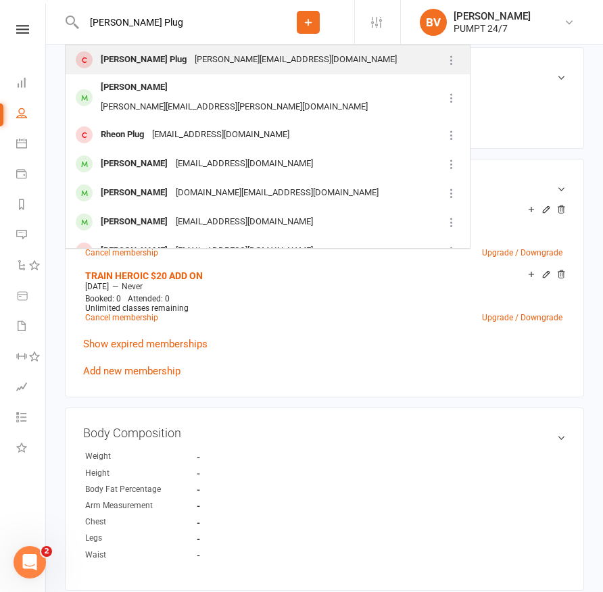
type input "Ellery Plug"
click at [191, 51] on div "Ellery.Plug@gmail.com" at bounding box center [296, 60] width 210 height 20
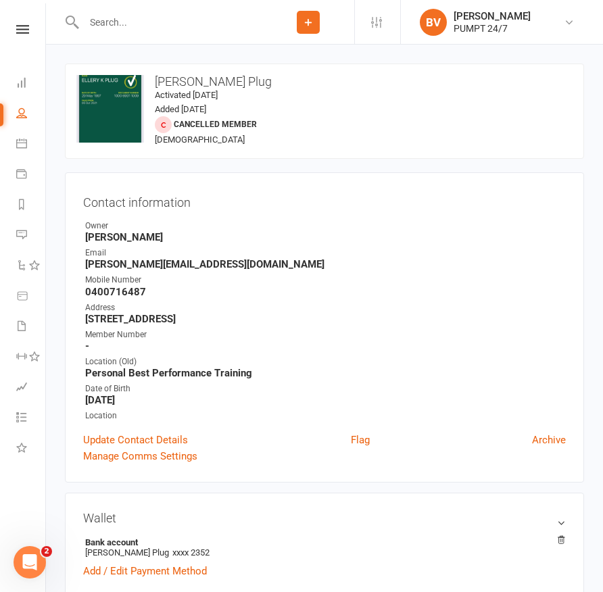
click at [130, 24] on input "text" at bounding box center [171, 22] width 183 height 19
paste input "Sarah Willingham"
type input "Sarah Willingham"
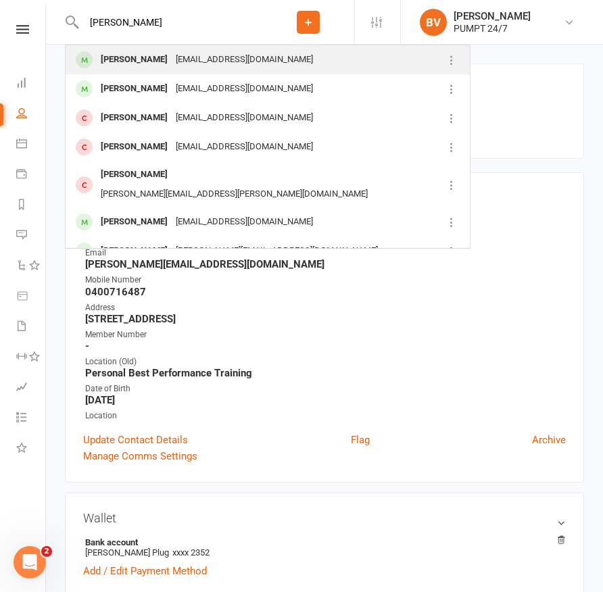
click at [138, 53] on div "Sarah Willingham" at bounding box center [134, 60] width 75 height 20
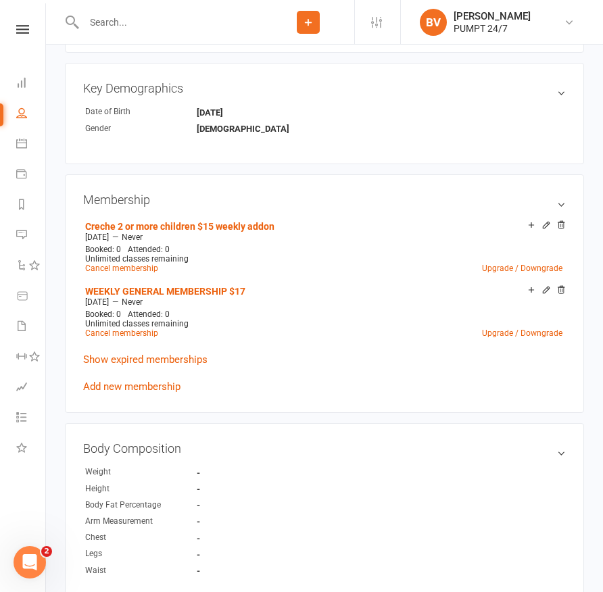
scroll to position [551, 0]
